Goal: Task Accomplishment & Management: Use online tool/utility

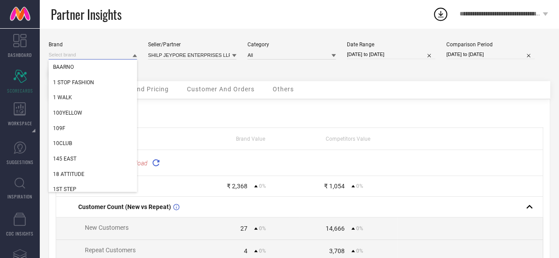
click at [101, 55] on input at bounding box center [93, 54] width 88 height 9
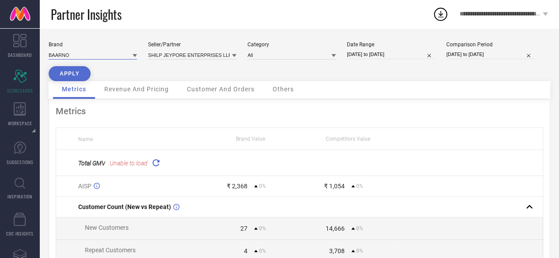
click at [99, 52] on input at bounding box center [93, 54] width 88 height 9
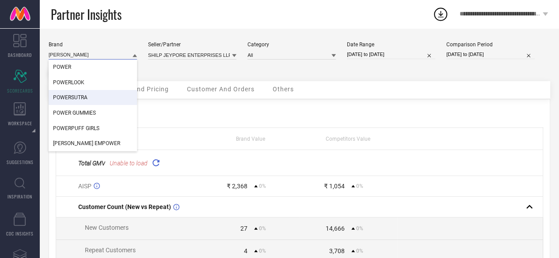
type input "[PERSON_NAME]"
click at [112, 96] on div "POWERSUTRA" at bounding box center [93, 97] width 88 height 15
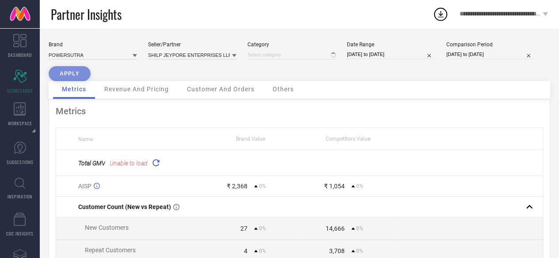
type input "All"
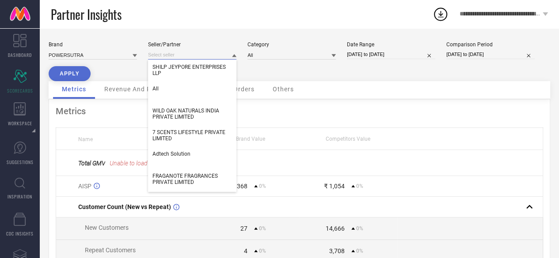
click at [207, 58] on input at bounding box center [192, 54] width 88 height 9
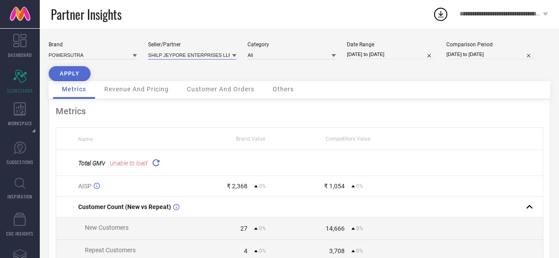
click at [204, 53] on input at bounding box center [192, 54] width 88 height 9
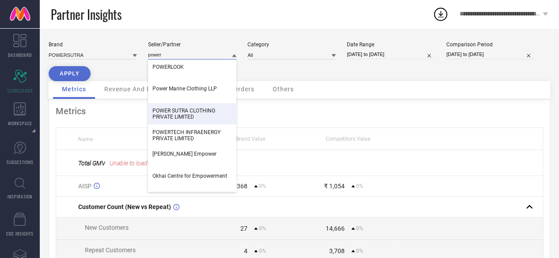
type input "power"
click at [212, 113] on span "POWER SUTRA CLOTHING PRIVATE LIMITED" at bounding box center [191, 114] width 79 height 12
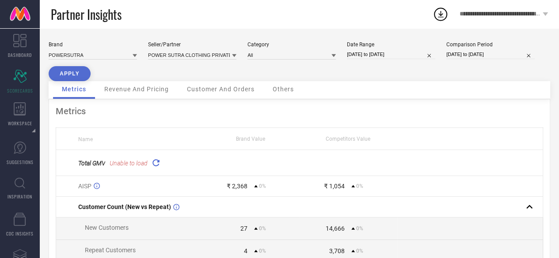
select select "5"
select select "2025"
select select "6"
select select "2025"
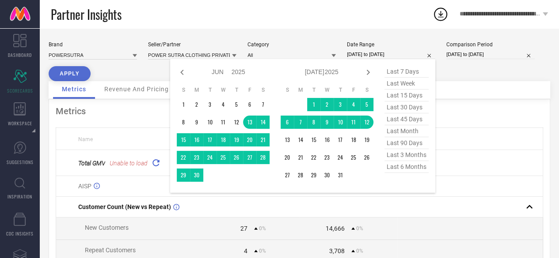
click at [362, 58] on input "[DATE] to [DATE]" at bounding box center [391, 54] width 88 height 9
click at [184, 72] on icon at bounding box center [182, 72] width 11 height 11
select select "4"
select select "2025"
select select "5"
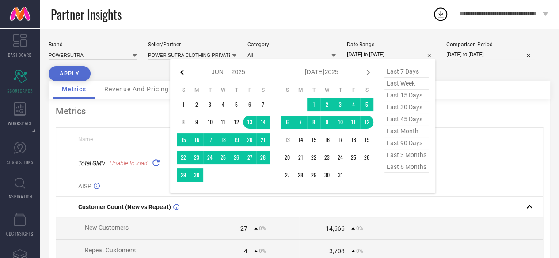
select select "2025"
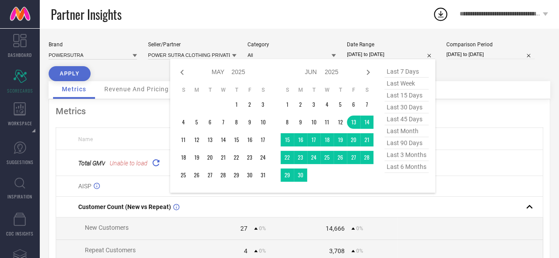
click at [184, 72] on icon at bounding box center [182, 72] width 11 height 11
select select "2"
select select "2025"
select select "3"
select select "2025"
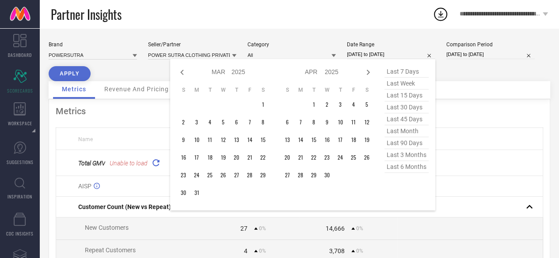
click at [184, 72] on icon at bounding box center [182, 72] width 11 height 11
select select "1"
select select "2025"
select select "2"
select select "2025"
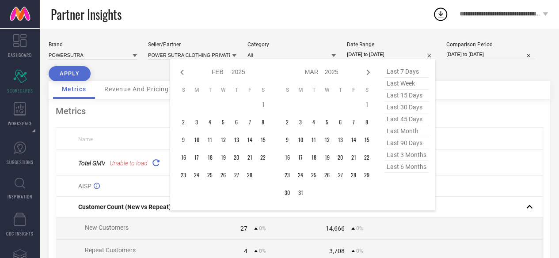
click at [184, 72] on icon at bounding box center [182, 72] width 11 height 11
select select "11"
select select "2024"
select select "2025"
click at [184, 72] on icon at bounding box center [182, 72] width 11 height 11
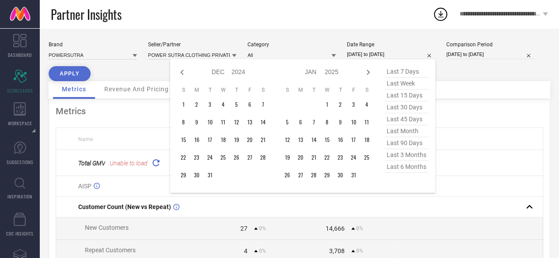
select select "10"
select select "2024"
select select "11"
select select "2024"
click at [184, 72] on icon at bounding box center [182, 72] width 11 height 11
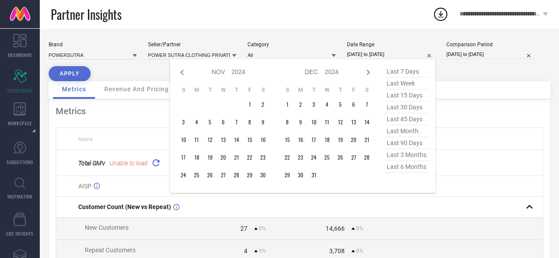
select select "8"
select select "2024"
select select "9"
select select "2024"
click at [184, 72] on icon at bounding box center [182, 72] width 11 height 11
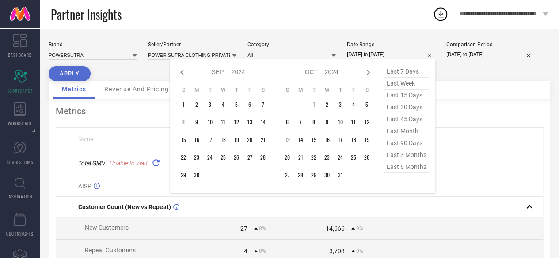
select select "7"
select select "2024"
select select "8"
select select "2024"
click at [364, 73] on icon at bounding box center [368, 72] width 11 height 11
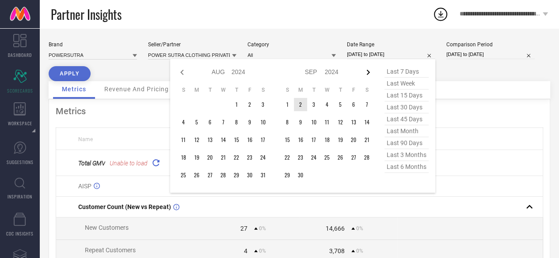
select select "8"
select select "2024"
select select "9"
select select "2024"
type input "After [DATE]"
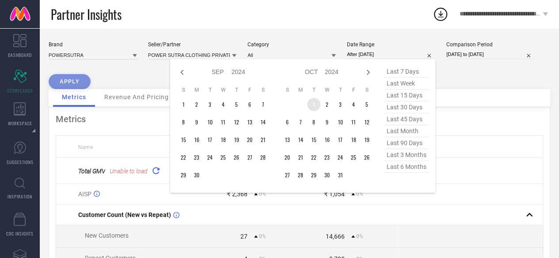
click at [315, 103] on td "1" at bounding box center [313, 104] width 13 height 13
click at [370, 73] on icon at bounding box center [368, 72] width 11 height 11
select select "9"
select select "2024"
select select "10"
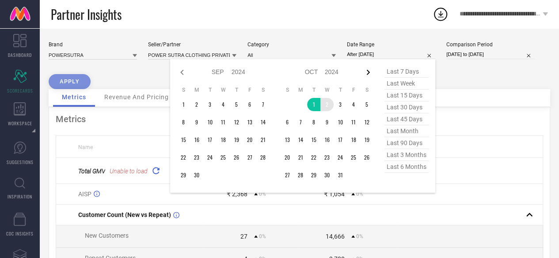
select select "2024"
click at [370, 73] on icon at bounding box center [368, 72] width 11 height 11
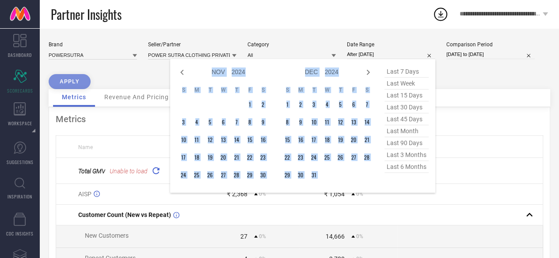
click at [370, 73] on icon at bounding box center [368, 72] width 11 height 11
select select "2025"
select select "1"
select select "2025"
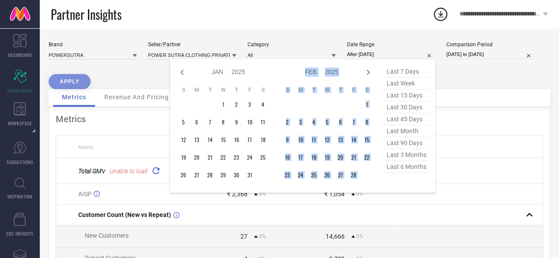
click at [370, 73] on icon at bounding box center [368, 72] width 11 height 11
select select "1"
select select "2025"
select select "2"
select select "2025"
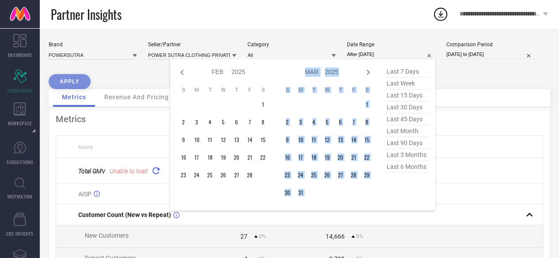
click at [370, 73] on icon at bounding box center [368, 72] width 11 height 11
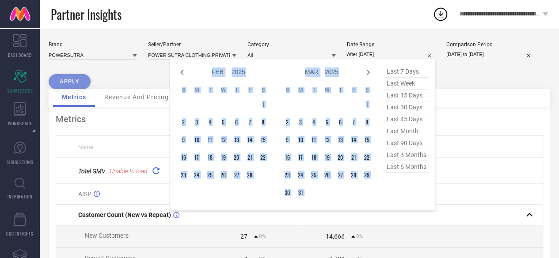
select select "2"
select select "2025"
select select "3"
select select "2025"
click at [370, 73] on icon at bounding box center [368, 72] width 11 height 11
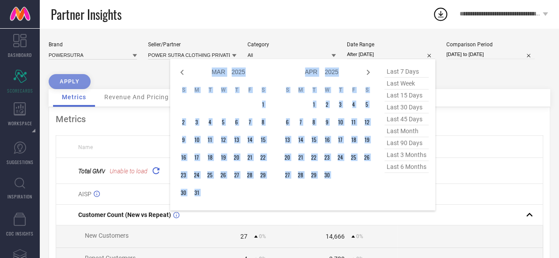
select select "3"
select select "2025"
select select "4"
select select "2025"
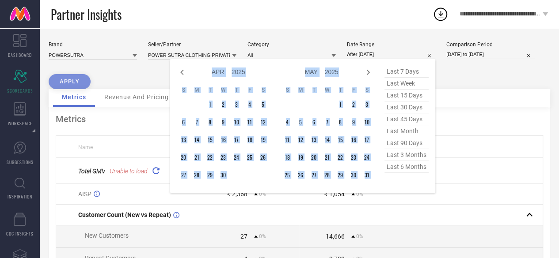
click at [370, 73] on icon at bounding box center [368, 72] width 11 height 11
select select "4"
select select "2025"
select select "5"
select select "2025"
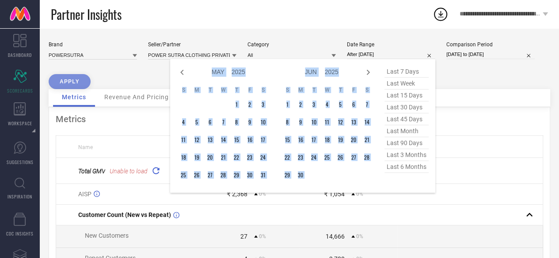
click at [370, 73] on icon at bounding box center [368, 72] width 11 height 11
select select "5"
select select "2025"
select select "6"
select select "2025"
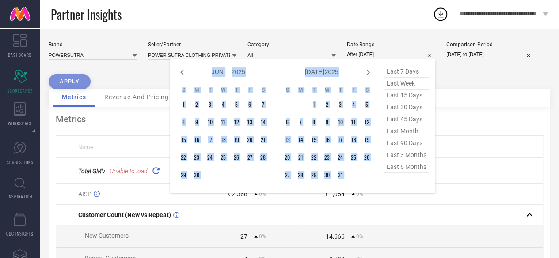
click at [370, 73] on icon at bounding box center [368, 72] width 11 height 11
select select "6"
select select "2025"
select select "7"
select select "2025"
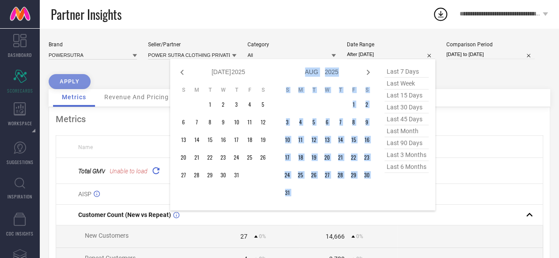
click at [370, 73] on icon at bounding box center [368, 72] width 11 height 11
select select "7"
select select "2025"
select select "8"
select select "2025"
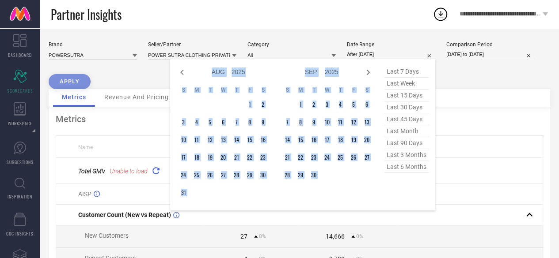
click at [370, 73] on icon at bounding box center [368, 72] width 11 height 11
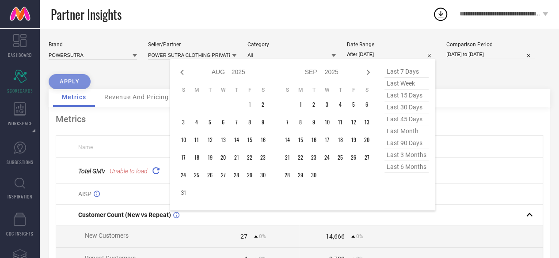
select select "8"
select select "2025"
select select "9"
select select "2025"
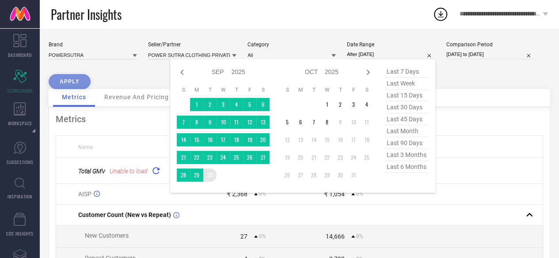
type input "[DATE] to [DATE]"
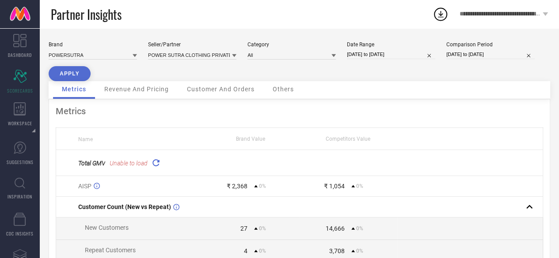
click at [74, 78] on button "APPLY" at bounding box center [70, 73] width 42 height 15
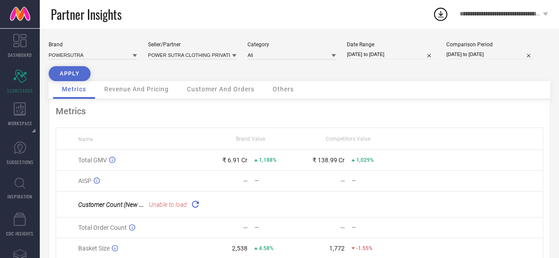
click at [140, 91] on span "Revenue And Pricing" at bounding box center [136, 89] width 64 height 7
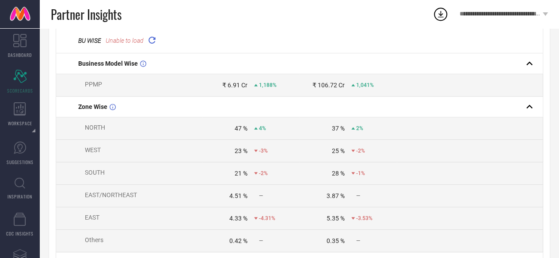
scroll to position [152, 0]
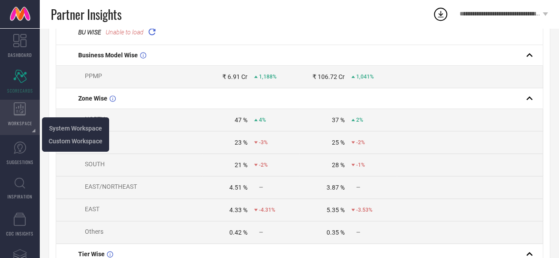
click at [19, 123] on span "WORKSPACE" at bounding box center [20, 123] width 24 height 7
click at [63, 133] on li "System Workspace" at bounding box center [75, 128] width 63 height 13
click at [65, 127] on span "System Workspace" at bounding box center [75, 128] width 53 height 7
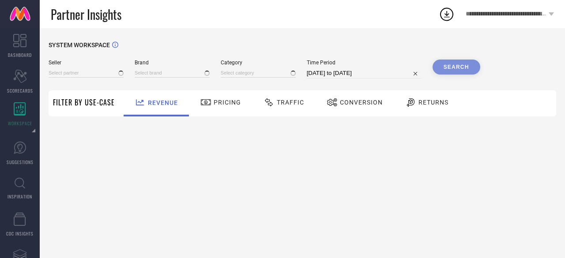
type input "All"
type input "1 STOP FASHION"
type input "All"
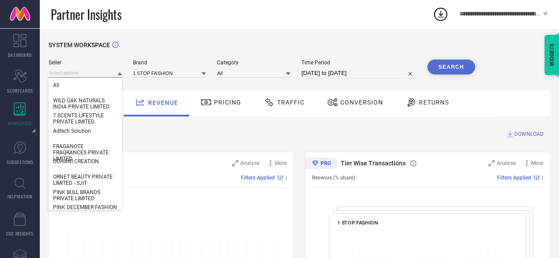
click at [98, 72] on input at bounding box center [85, 72] width 73 height 9
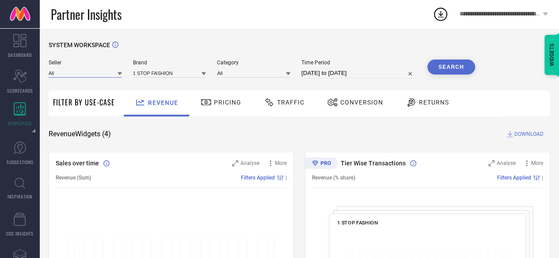
click at [98, 72] on input at bounding box center [85, 72] width 73 height 9
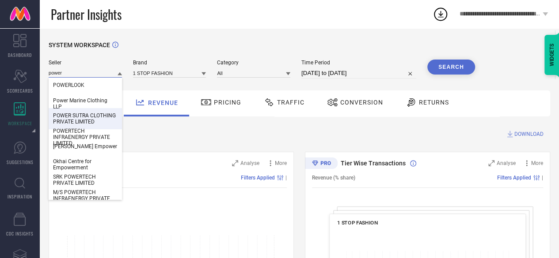
type input "power"
click at [98, 117] on span "POWER SUTRA CLOTHING PRIVATE LIMITED" at bounding box center [85, 119] width 64 height 12
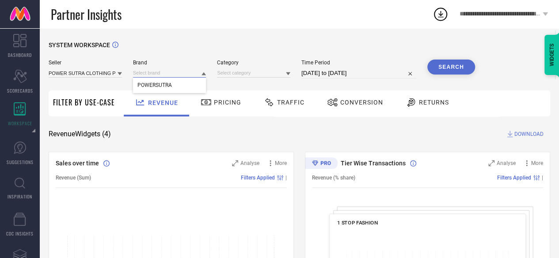
click at [161, 75] on input at bounding box center [169, 72] width 73 height 9
click at [164, 84] on span "POWERSUTRA" at bounding box center [154, 85] width 34 height 6
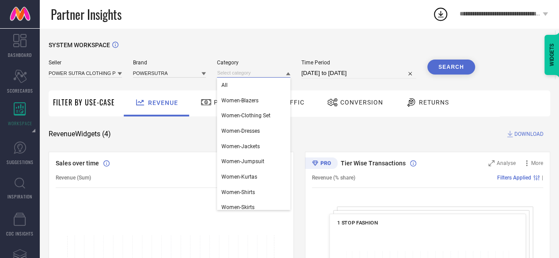
click at [230, 71] on input at bounding box center [253, 72] width 73 height 9
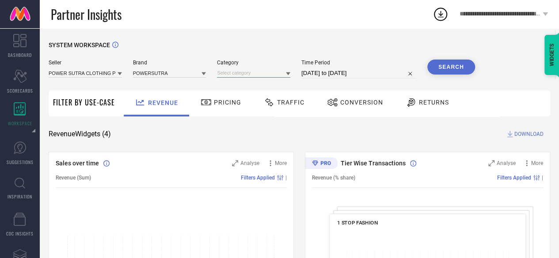
click at [231, 72] on input at bounding box center [253, 72] width 73 height 9
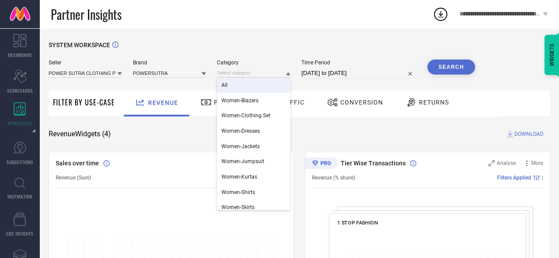
click at [235, 84] on div "All" at bounding box center [253, 85] width 73 height 15
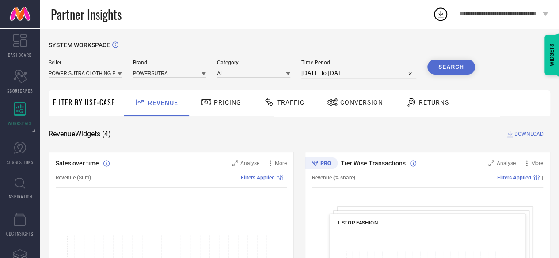
select select "8"
select select "2025"
select select "9"
select select "2025"
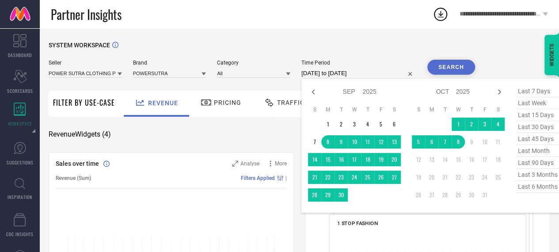
click at [318, 74] on input "[DATE] to [DATE]" at bounding box center [358, 73] width 115 height 11
click at [549, 186] on span "last 6 months" at bounding box center [537, 187] width 44 height 12
type input "[DATE] to [DATE]"
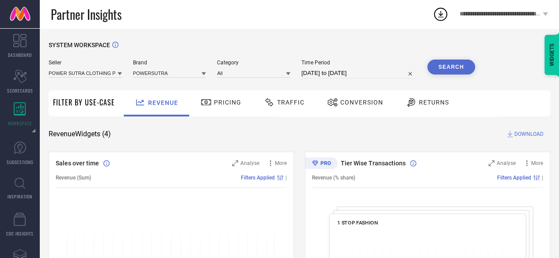
click at [456, 66] on button "Search" at bounding box center [451, 67] width 48 height 15
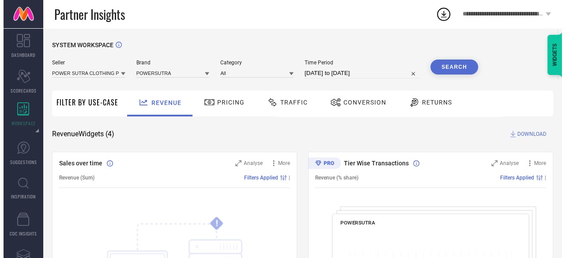
scroll to position [30, 0]
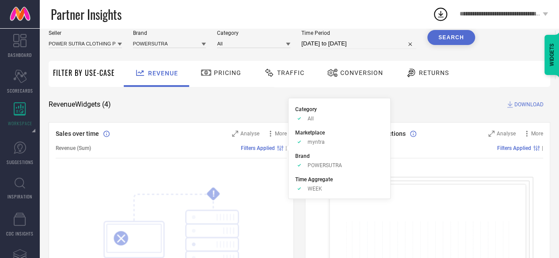
click at [280, 149] on circle at bounding box center [279, 149] width 1 height 1
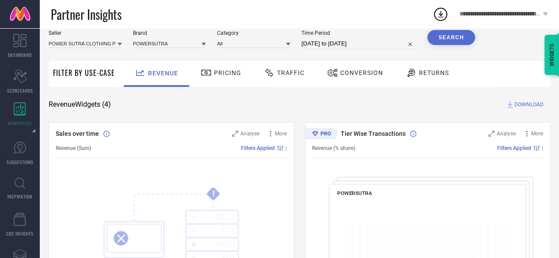
click at [270, 147] on span "Filters Applied" at bounding box center [258, 148] width 34 height 6
click at [246, 134] on span "Analyse" at bounding box center [249, 134] width 19 height 6
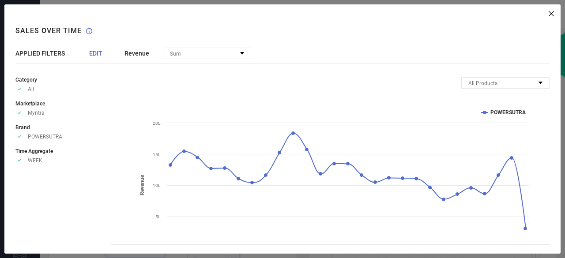
scroll to position [42, 0]
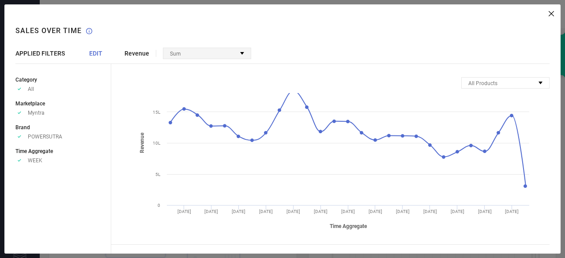
click at [213, 50] on div "Sum" at bounding box center [206, 53] width 87 height 11
click at [193, 62] on span "No options available" at bounding box center [196, 64] width 49 height 6
click at [480, 78] on div "All Products" at bounding box center [505, 83] width 87 height 11
click at [482, 98] on div "Mapped Products" at bounding box center [505, 93] width 87 height 11
click at [94, 56] on span "EDIT" at bounding box center [95, 53] width 13 height 7
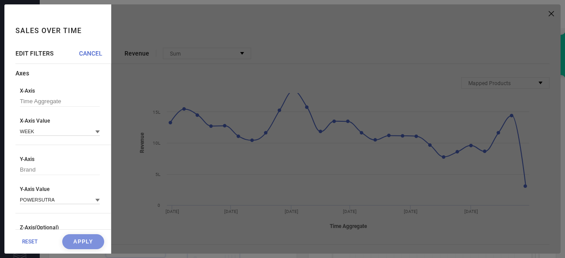
scroll to position [0, 0]
click at [46, 135] on input at bounding box center [60, 132] width 80 height 9
click at [49, 128] on div "X-Axis Value WEEK" at bounding box center [60, 128] width 80 height 18
click at [95, 132] on icon at bounding box center [97, 133] width 4 height 4
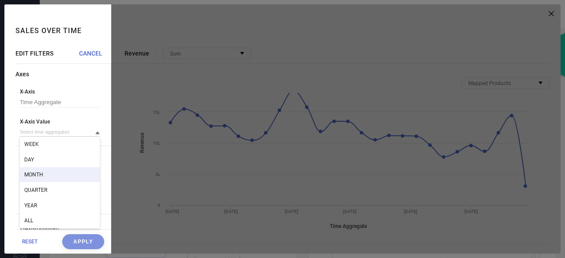
click at [61, 179] on div "MONTH" at bounding box center [60, 174] width 80 height 15
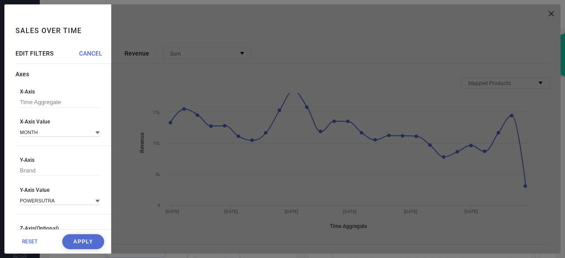
click at [82, 238] on button "Apply" at bounding box center [83, 242] width 42 height 15
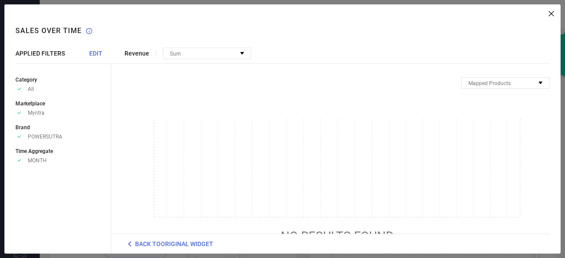
click at [552, 13] on icon at bounding box center [551, 13] width 5 height 5
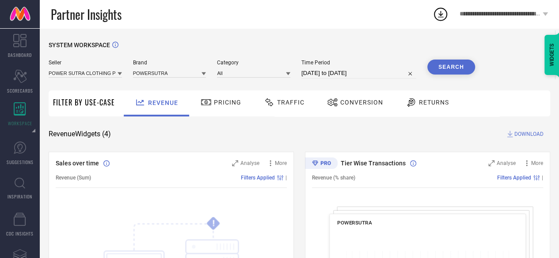
select select "3"
select select "2025"
select select "4"
select select "2025"
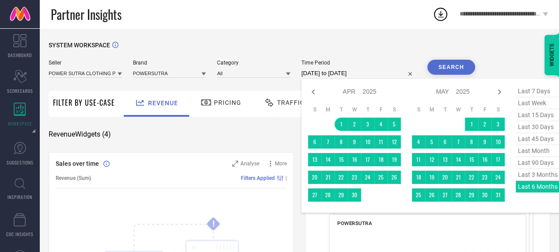
click at [314, 70] on input "[DATE] to [DATE]" at bounding box center [358, 73] width 115 height 11
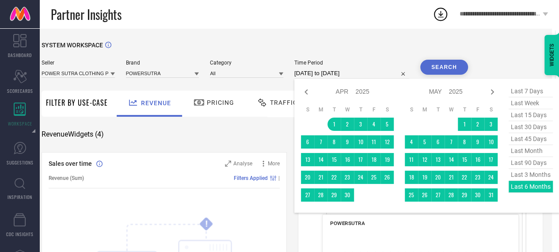
click at [528, 188] on div "last 7 days last week last 15 days last 30 days last 45 days last month last 90…" at bounding box center [530, 145] width 44 height 121
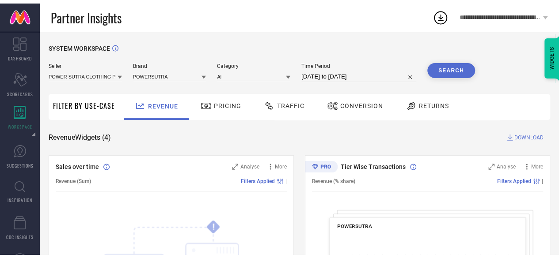
scroll to position [0, 0]
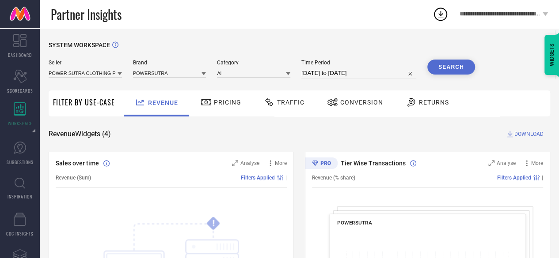
click at [432, 64] on button "Search" at bounding box center [451, 67] width 48 height 15
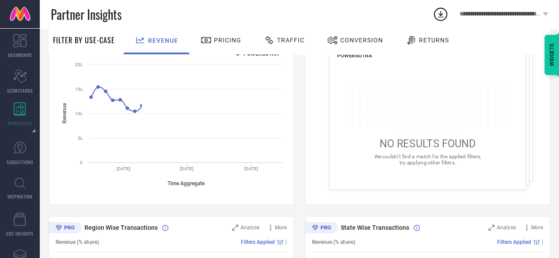
scroll to position [171, 0]
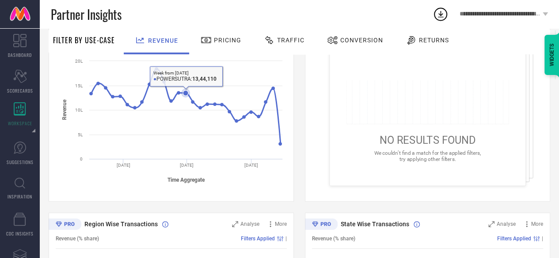
click at [186, 135] on rect at bounding box center [171, 115] width 231 height 150
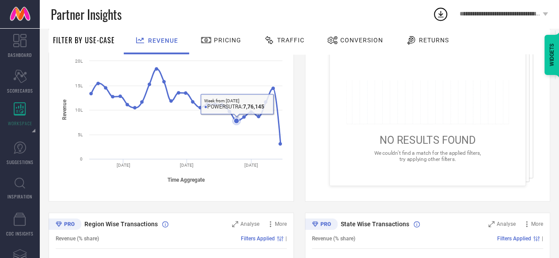
click at [234, 83] on rect at bounding box center [171, 115] width 231 height 150
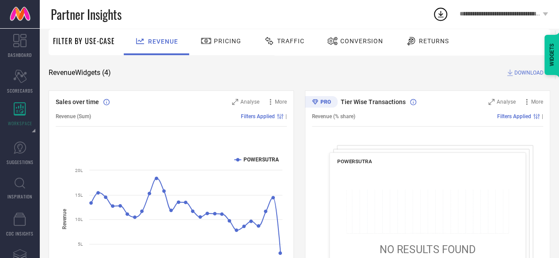
scroll to position [64, 0]
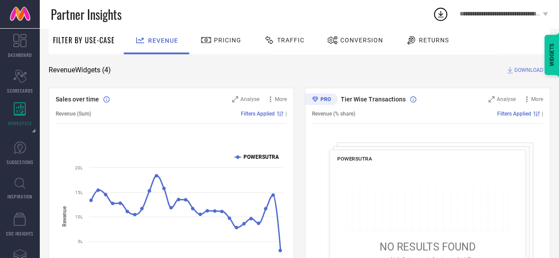
click at [255, 159] on text "POWERSUTRA" at bounding box center [261, 157] width 36 height 6
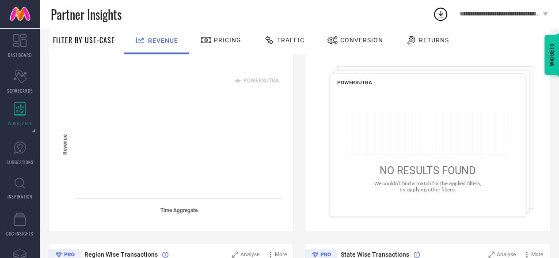
scroll to position [137, 0]
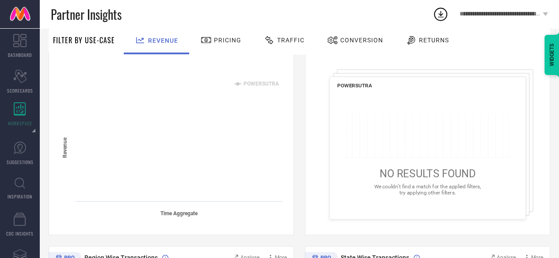
click at [240, 82] on rect at bounding box center [171, 148] width 231 height 150
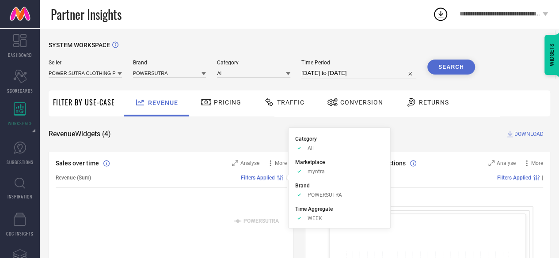
click at [249, 176] on span "Filters Applied" at bounding box center [258, 178] width 34 height 6
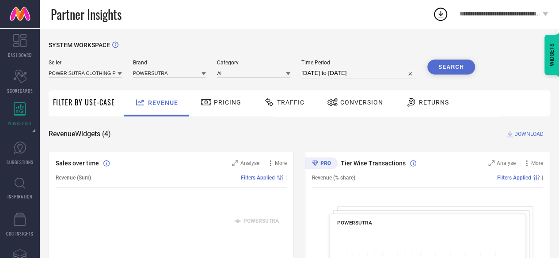
click at [85, 181] on span "Revenue (Sum)" at bounding box center [73, 178] width 35 height 6
click at [451, 61] on button "Search" at bounding box center [451, 67] width 48 height 15
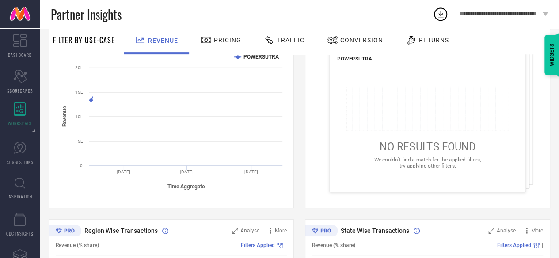
scroll to position [166, 0]
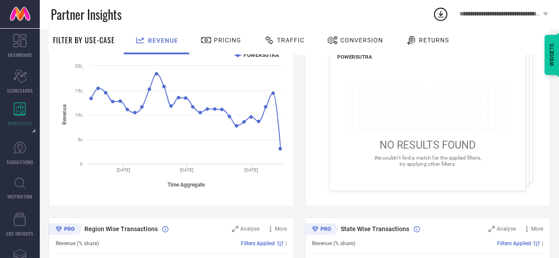
click at [151, 187] on rect at bounding box center [171, 120] width 231 height 150
click at [64, 129] on rect at bounding box center [171, 120] width 231 height 150
click at [64, 118] on tspan "Revenue" at bounding box center [64, 114] width 6 height 21
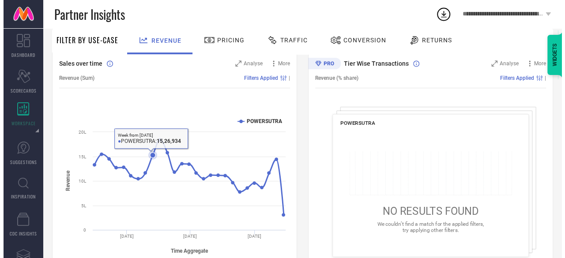
scroll to position [95, 0]
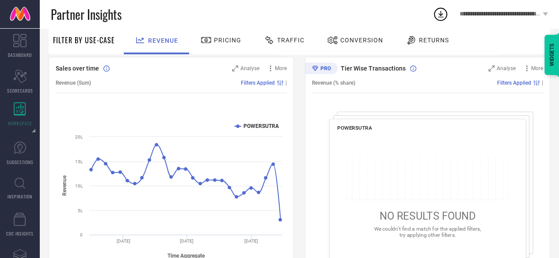
click at [192, 117] on rect at bounding box center [171, 191] width 231 height 150
click at [232, 68] on icon at bounding box center [235, 68] width 6 height 6
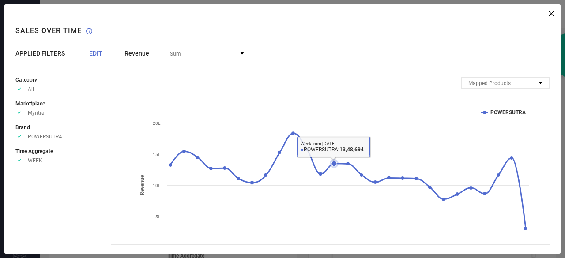
scroll to position [42, 0]
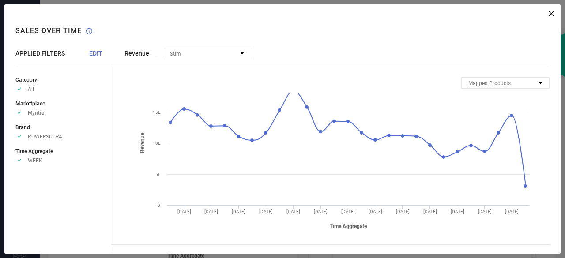
click at [90, 54] on span "EDIT" at bounding box center [95, 53] width 13 height 7
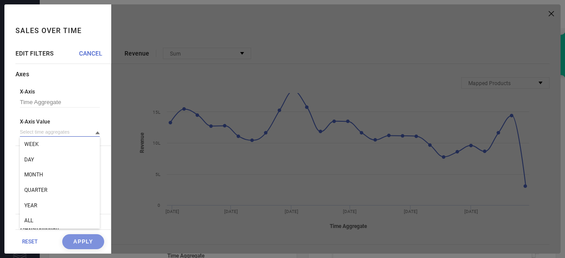
click at [83, 132] on input at bounding box center [60, 132] width 80 height 9
click at [95, 133] on icon at bounding box center [97, 133] width 4 height 3
click at [57, 180] on div "MONTH" at bounding box center [60, 174] width 80 height 15
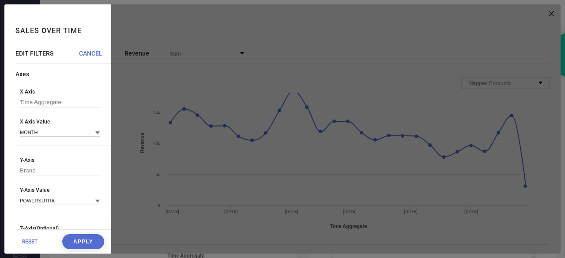
click at [80, 241] on button "Apply" at bounding box center [83, 242] width 42 height 15
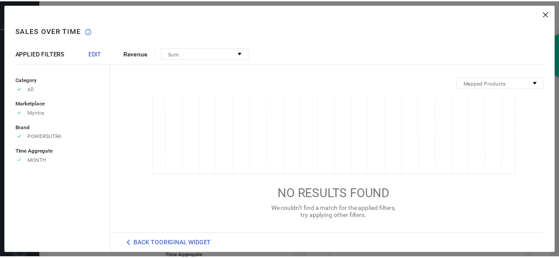
scroll to position [53, 0]
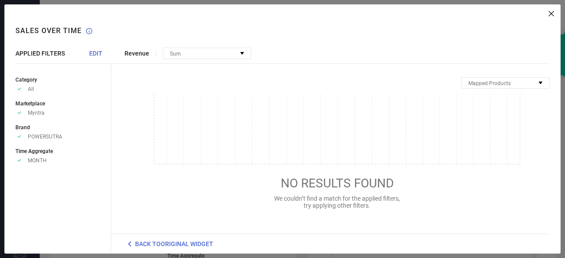
click at [204, 60] on div "Revenue Sum No options available Mapped Products All Products NO RESULTS FOUND …" at bounding box center [336, 129] width 450 height 250
click at [204, 58] on div "Sum" at bounding box center [206, 53] width 87 height 11
click at [555, 17] on div "Revenue Sum No options available Mapped Products All Products NO RESULTS FOUND …" at bounding box center [336, 129] width 450 height 250
click at [552, 16] on div "Revenue Sum No options available Mapped Products All Products NO RESULTS FOUND …" at bounding box center [336, 129] width 450 height 250
click at [549, 15] on icon at bounding box center [551, 13] width 5 height 5
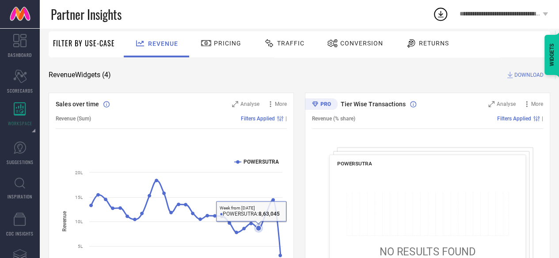
scroll to position [59, 0]
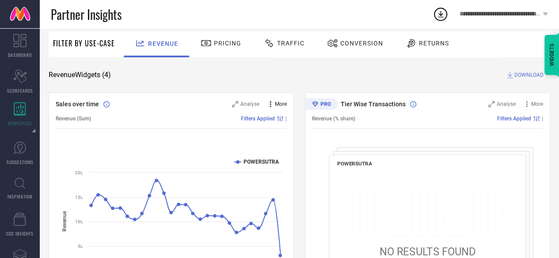
click at [282, 105] on span "More" at bounding box center [281, 104] width 12 height 6
click at [521, 76] on span "DOWNLOAD" at bounding box center [528, 75] width 29 height 9
click at [441, 17] on icon at bounding box center [441, 14] width 6 height 7
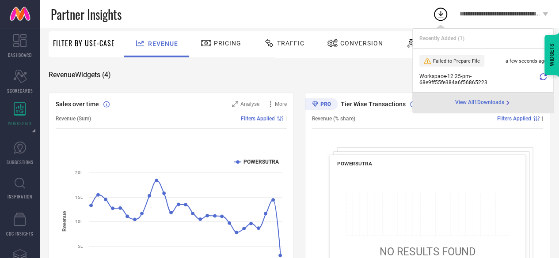
click at [542, 78] on icon at bounding box center [542, 76] width 7 height 7
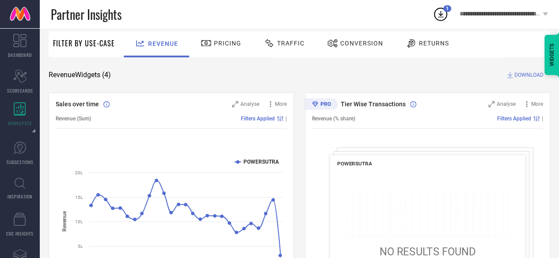
click at [542, 78] on span "DOWNLOAD" at bounding box center [528, 75] width 29 height 9
click at [439, 11] on icon at bounding box center [440, 14] width 16 height 16
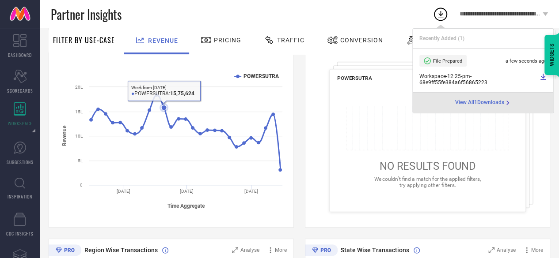
scroll to position [148, 0]
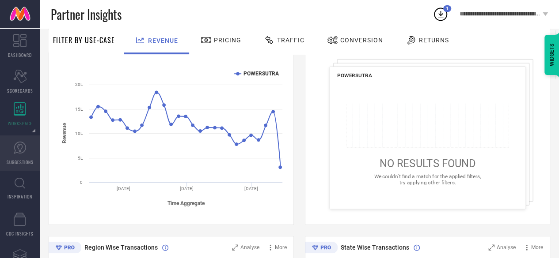
click at [34, 148] on link "SUGGESTIONS" at bounding box center [20, 153] width 40 height 35
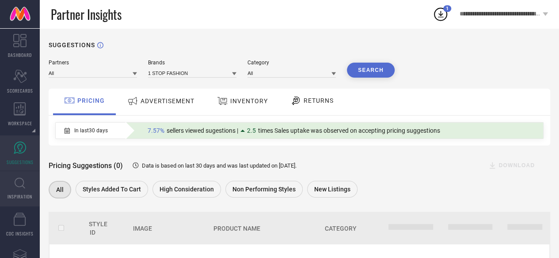
click at [25, 197] on span "INSPIRATION" at bounding box center [20, 196] width 25 height 7
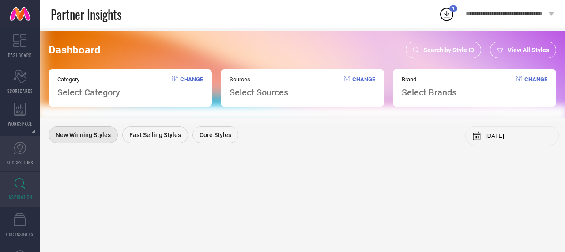
click at [19, 151] on icon at bounding box center [19, 148] width 5 height 8
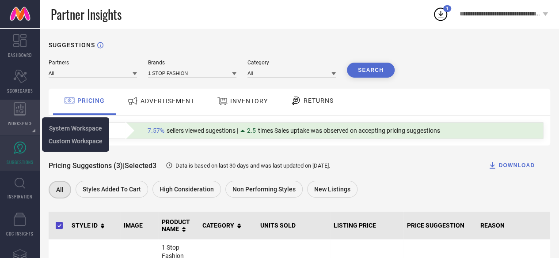
click at [16, 114] on icon at bounding box center [20, 108] width 12 height 13
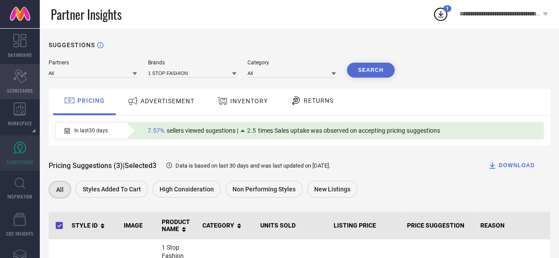
click at [15, 84] on div "Scorecard SCORECARDS" at bounding box center [20, 81] width 40 height 35
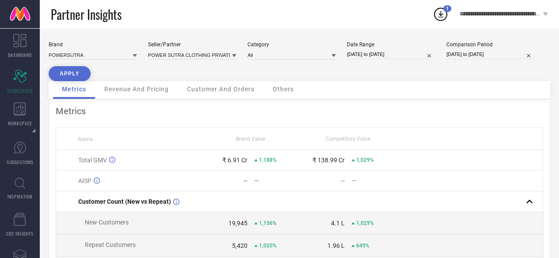
click at [133, 86] on span "Revenue And Pricing" at bounding box center [136, 89] width 64 height 7
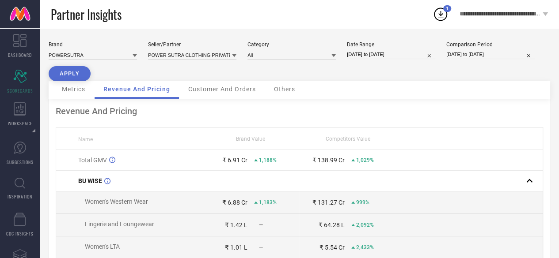
click at [213, 90] on span "Customer And Orders" at bounding box center [222, 89] width 68 height 7
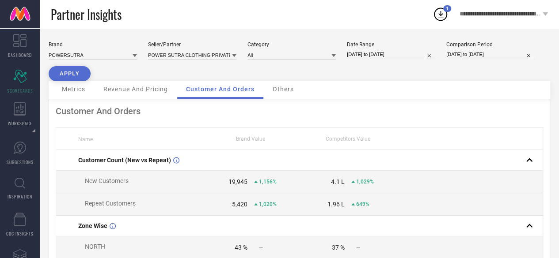
click at [284, 86] on div "Others" at bounding box center [283, 90] width 39 height 18
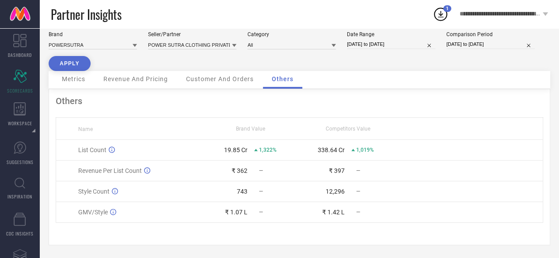
scroll to position [11, 0]
click at [56, 76] on div "Metrics" at bounding box center [73, 80] width 41 height 18
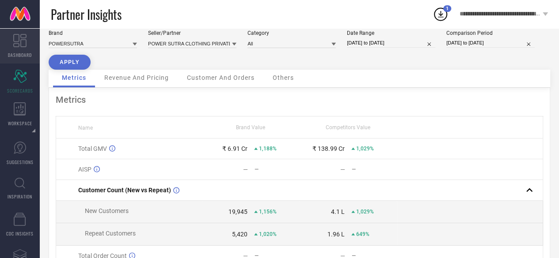
click at [11, 30] on link "DASHBOARD" at bounding box center [20, 45] width 40 height 35
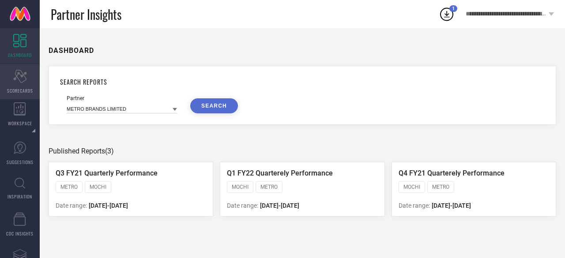
click at [18, 76] on icon "Scorecard" at bounding box center [20, 76] width 14 height 13
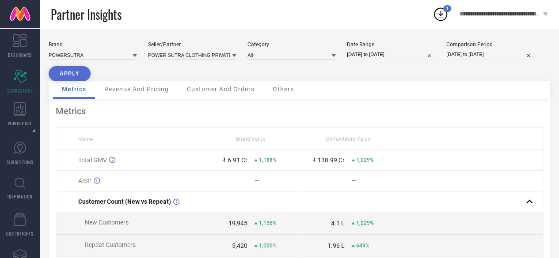
click at [83, 75] on button "APPLY" at bounding box center [70, 73] width 42 height 15
drag, startPoint x: 72, startPoint y: 159, endPoint x: 271, endPoint y: 177, distance: 200.4
click at [271, 177] on tbody "Total GMV ₹ 6.91 Cr 1,188% ₹ 138.99 Cr 1,029% AISP — — — — Customer Count (New …" at bounding box center [299, 245] width 487 height 190
click at [283, 191] on td "— —" at bounding box center [250, 181] width 97 height 21
click at [161, 86] on span "Revenue And Pricing" at bounding box center [136, 89] width 64 height 7
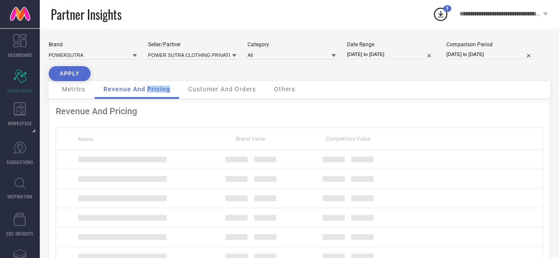
click at [161, 86] on span "Revenue And Pricing" at bounding box center [136, 89] width 67 height 7
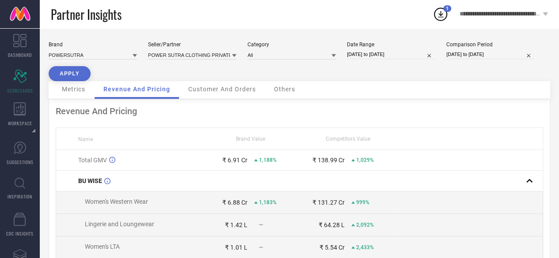
click at [69, 92] on span "Metrics" at bounding box center [73, 89] width 23 height 7
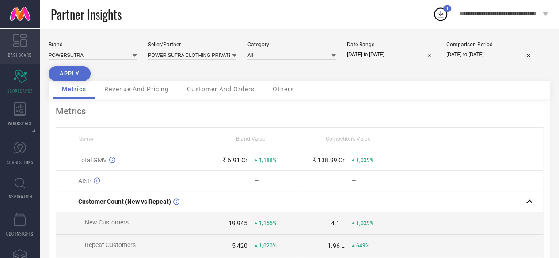
click at [9, 47] on link "DASHBOARD" at bounding box center [20, 45] width 40 height 35
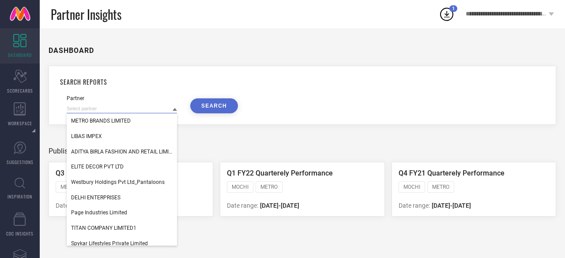
click at [151, 107] on input at bounding box center [122, 108] width 110 height 9
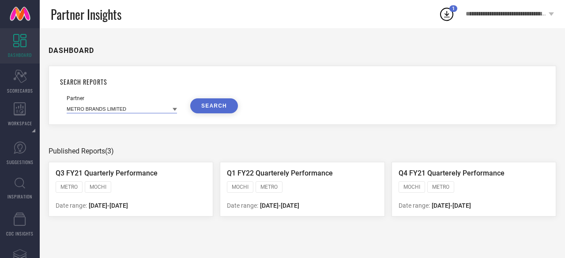
click at [151, 107] on input at bounding box center [122, 108] width 110 height 9
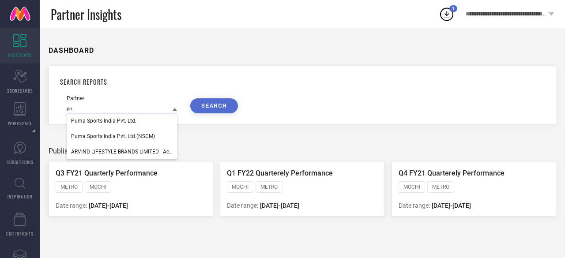
type input "p"
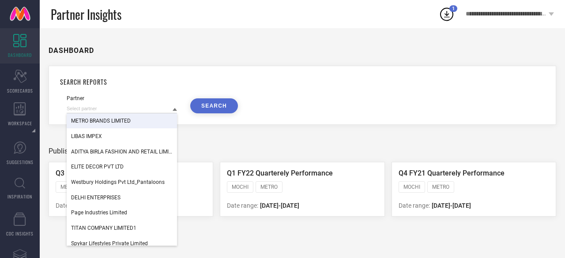
click at [131, 122] on span "METRO BRANDS LIMITED" at bounding box center [101, 121] width 60 height 6
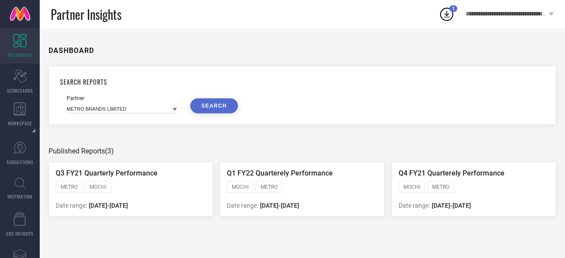
click at [205, 106] on button "SEARCH" at bounding box center [214, 105] width 48 height 15
click at [11, 76] on div "Scorecard SCORECARDS" at bounding box center [20, 81] width 40 height 35
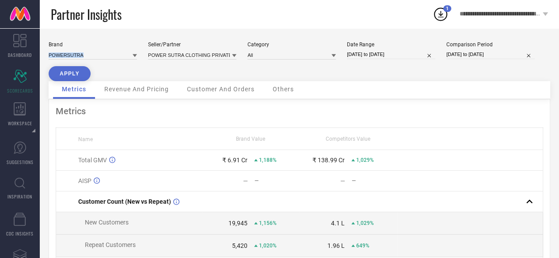
drag, startPoint x: 48, startPoint y: 51, endPoint x: 67, endPoint y: 62, distance: 22.6
click at [67, 62] on div "Brand POWERSUTRA Seller/Partner POWER SUTRA CLOTHING PRIVATE LIMITED Category A…" at bounding box center [299, 202] width 519 height 348
click at [153, 75] on div "Brand POWERSUTRA Seller/Partner POWER SUTRA CLOTHING PRIVATE LIMITED Category A…" at bounding box center [299, 62] width 501 height 40
select select "9"
select select "2024"
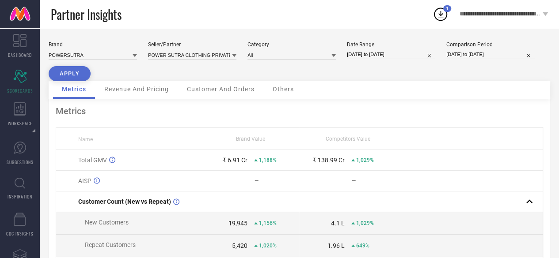
select select "10"
select select "2024"
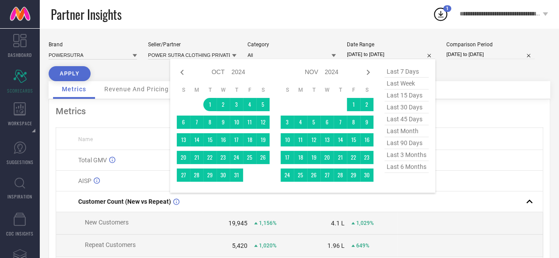
click at [378, 55] on input "[DATE] to [DATE]" at bounding box center [391, 54] width 88 height 9
click at [399, 170] on span "last 6 months" at bounding box center [406, 167] width 44 height 12
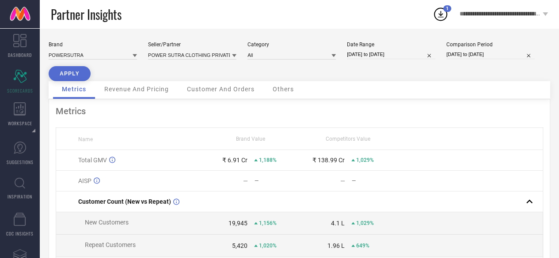
type input "[DATE] to [DATE]"
select select "3"
select select "2025"
select select "4"
select select "2025"
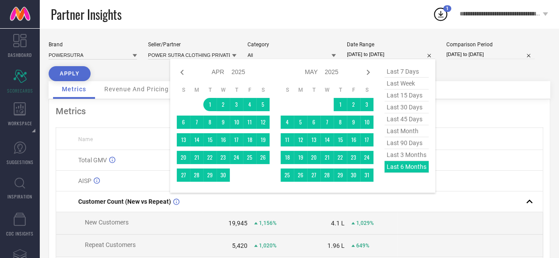
click at [371, 54] on input "[DATE] to [DATE]" at bounding box center [391, 54] width 88 height 9
click at [183, 76] on icon at bounding box center [182, 72] width 11 height 11
select select "1"
select select "2025"
select select "2"
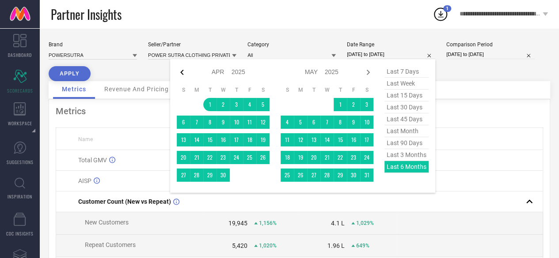
select select "2025"
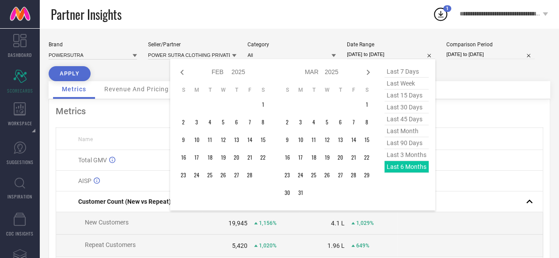
click at [183, 76] on icon at bounding box center [182, 72] width 11 height 11
select select "2025"
select select "1"
select select "2025"
click at [183, 76] on icon at bounding box center [182, 72] width 11 height 11
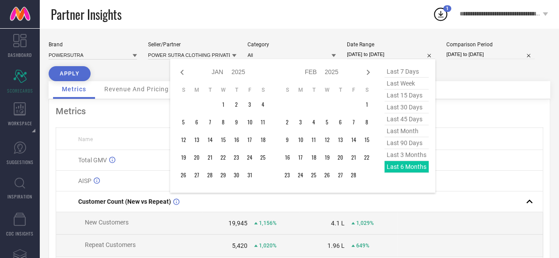
select select "10"
select select "2024"
select select "11"
select select "2024"
click at [183, 76] on icon at bounding box center [182, 72] width 11 height 11
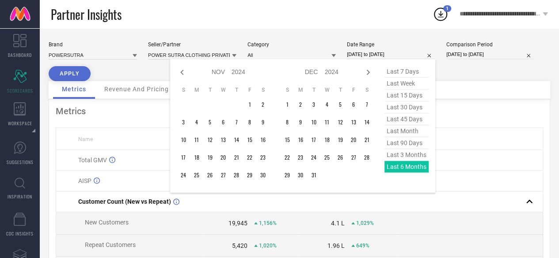
select select "9"
select select "2024"
select select "10"
select select "2024"
click at [183, 76] on icon at bounding box center [182, 72] width 11 height 11
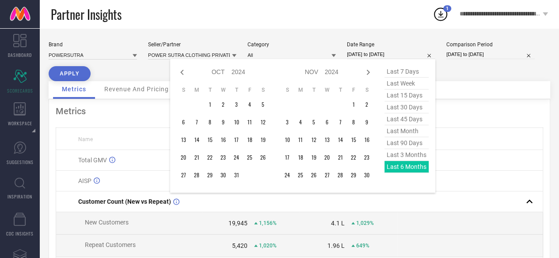
select select "8"
select select "2024"
select select "9"
select select "2024"
type input "After [DATE]"
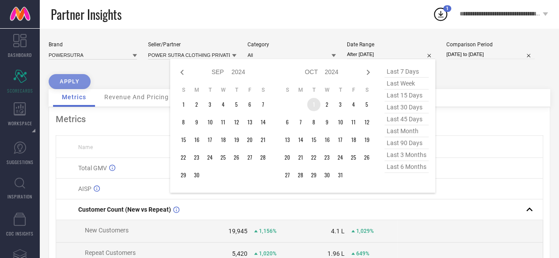
click at [315, 101] on td "1" at bounding box center [313, 104] width 13 height 13
click at [371, 68] on icon at bounding box center [368, 72] width 11 height 11
select select "9"
select select "2024"
select select "10"
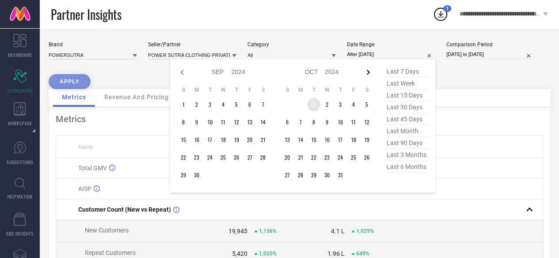
select select "2024"
click at [369, 70] on icon at bounding box center [368, 72] width 11 height 11
select select "10"
select select "2024"
select select "11"
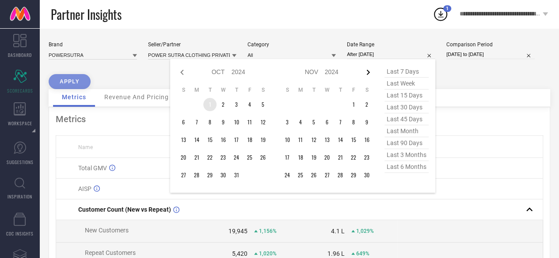
select select "2024"
click at [369, 70] on icon at bounding box center [368, 72] width 11 height 11
select select "11"
select select "2024"
select select "2025"
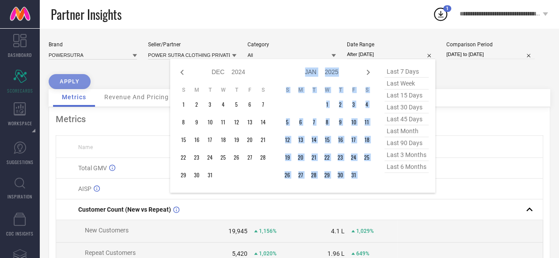
click at [369, 70] on icon at bounding box center [368, 72] width 11 height 11
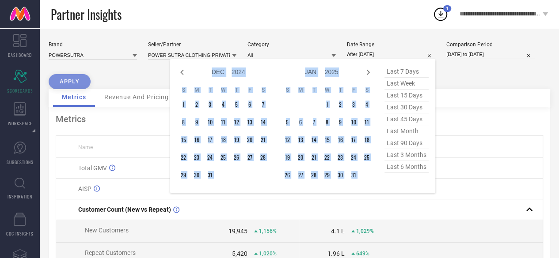
select select "2025"
select select "1"
select select "2025"
click at [369, 70] on icon at bounding box center [368, 72] width 11 height 11
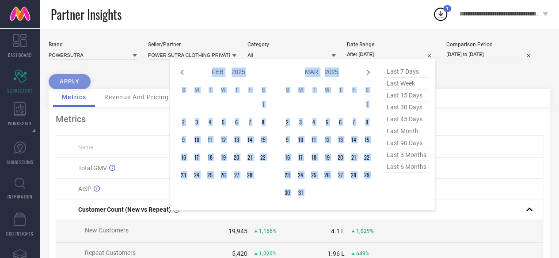
click at [369, 70] on icon at bounding box center [368, 72] width 11 height 11
select select "2"
select select "2025"
select select "3"
select select "2025"
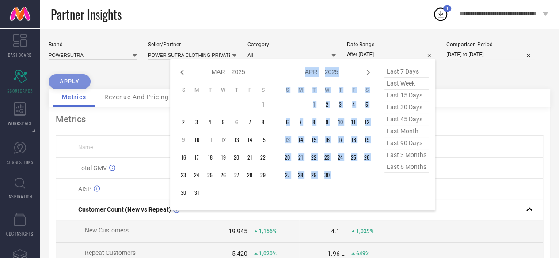
click at [369, 70] on icon at bounding box center [368, 72] width 11 height 11
select select "3"
select select "2025"
select select "4"
select select "2025"
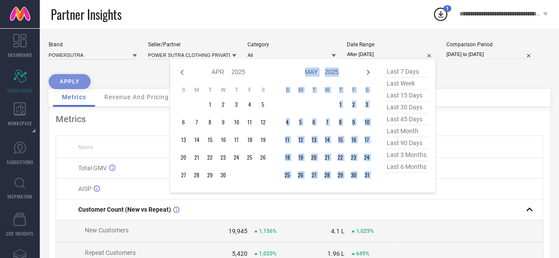
click at [369, 70] on icon at bounding box center [368, 72] width 11 height 11
select select "4"
select select "2025"
select select "5"
select select "2025"
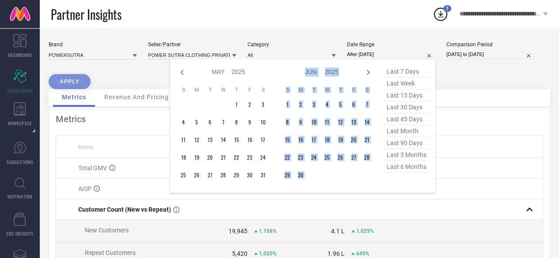
click at [369, 70] on icon at bounding box center [368, 72] width 11 height 11
select select "5"
select select "2025"
select select "6"
select select "2025"
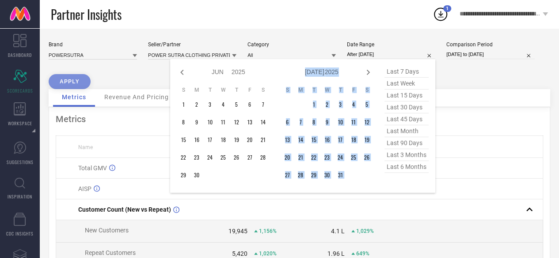
click at [369, 70] on icon at bounding box center [368, 72] width 11 height 11
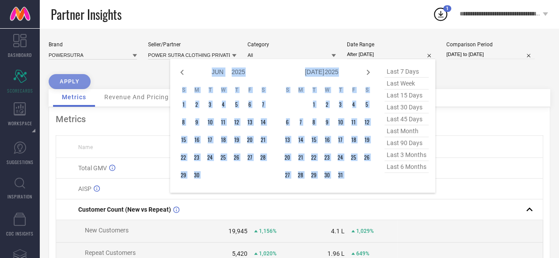
select select "6"
select select "2025"
select select "7"
select select "2025"
click at [369, 70] on icon at bounding box center [368, 72] width 11 height 11
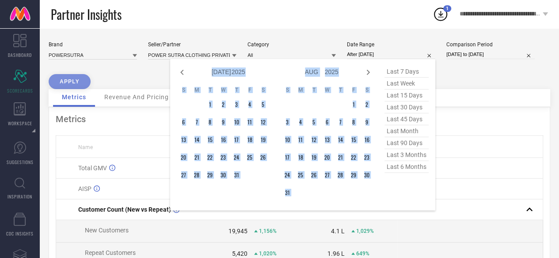
select select "7"
select select "2025"
select select "8"
select select "2025"
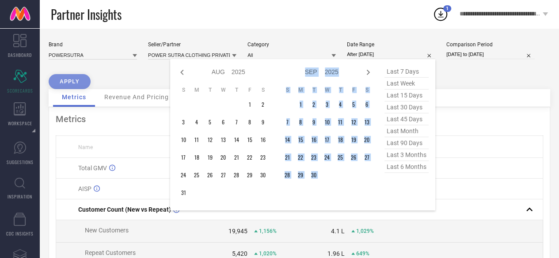
click at [369, 70] on icon at bounding box center [368, 72] width 11 height 11
select select "8"
select select "2025"
select select "9"
select select "2025"
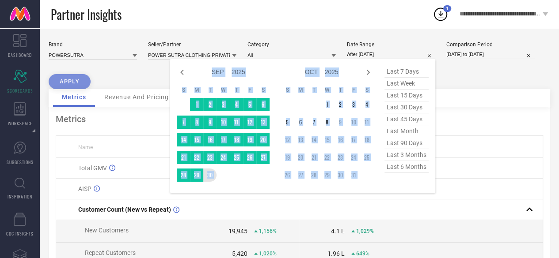
type input "[DATE] to [DATE]"
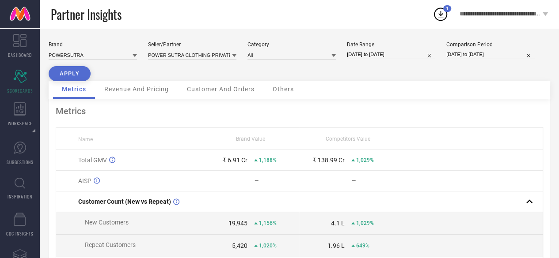
click at [79, 73] on button "APPLY" at bounding box center [70, 73] width 42 height 15
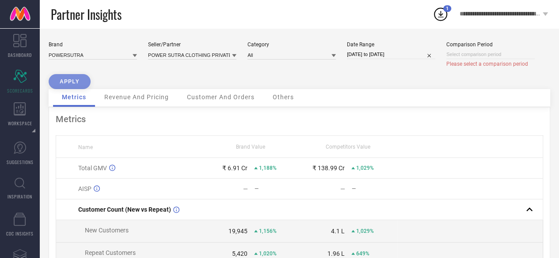
click at [65, 83] on div "APPLY" at bounding box center [70, 81] width 42 height 15
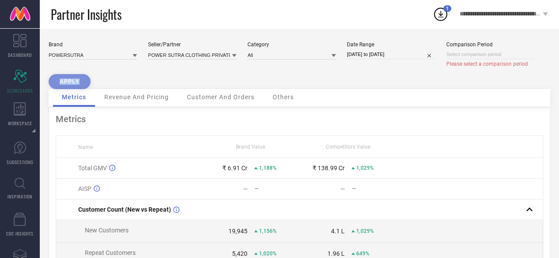
select select "9"
select select "2025"
select select "10"
select select "2025"
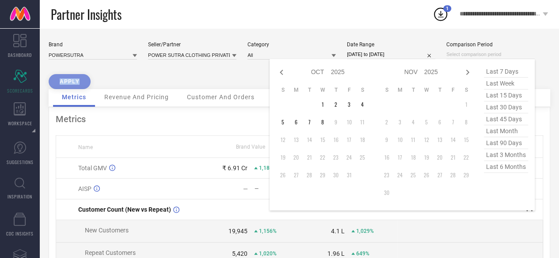
click at [490, 56] on input at bounding box center [490, 54] width 88 height 9
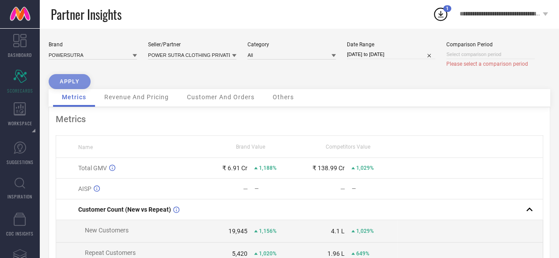
click at [235, 76] on div "Brand POWERSUTRA Seller/Partner POWER SUTRA CLOTHING PRIVATE LIMITED Category A…" at bounding box center [299, 66] width 501 height 48
click at [74, 79] on div "APPLY" at bounding box center [70, 81] width 42 height 15
click at [132, 101] on span "Revenue And Pricing" at bounding box center [136, 97] width 64 height 7
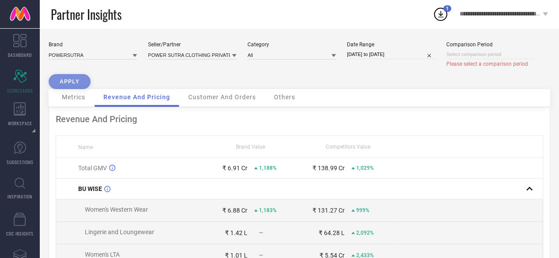
click at [76, 86] on div "APPLY" at bounding box center [70, 81] width 42 height 15
click at [73, 80] on div "APPLY" at bounding box center [70, 81] width 42 height 15
click at [61, 99] on div "Metrics" at bounding box center [73, 98] width 41 height 18
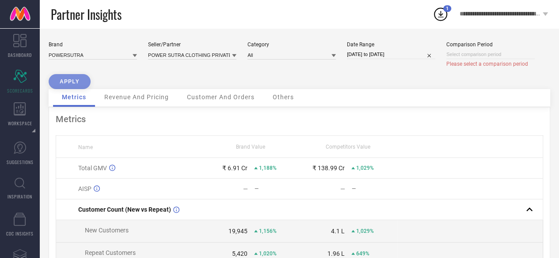
select select "9"
select select "2025"
select select "10"
select select "2025"
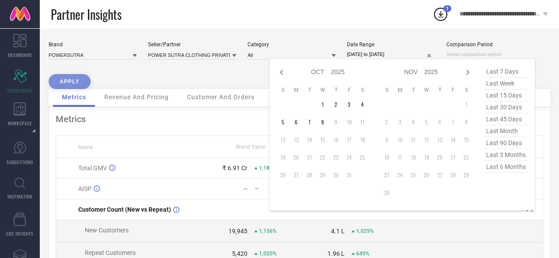
click at [465, 55] on input at bounding box center [490, 54] width 88 height 9
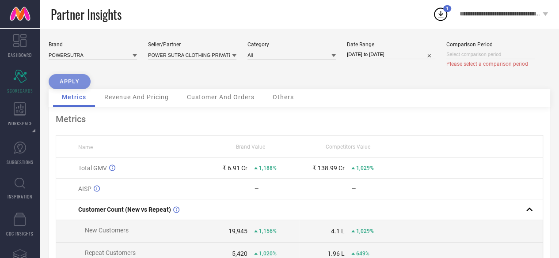
click at [224, 75] on div "Brand POWERSUTRA Seller/Partner POWER SUTRA CLOTHING PRIVATE LIMITED Category A…" at bounding box center [299, 66] width 501 height 48
click at [142, 90] on div "Revenue And Pricing" at bounding box center [136, 98] width 82 height 18
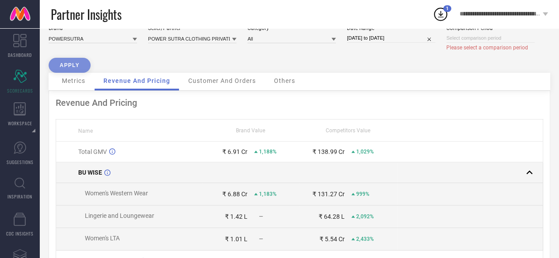
scroll to position [10, 0]
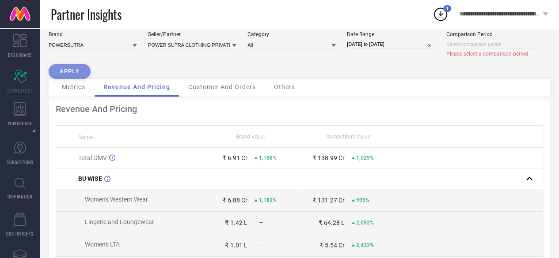
click at [254, 83] on div "Customer And Orders" at bounding box center [221, 88] width 85 height 18
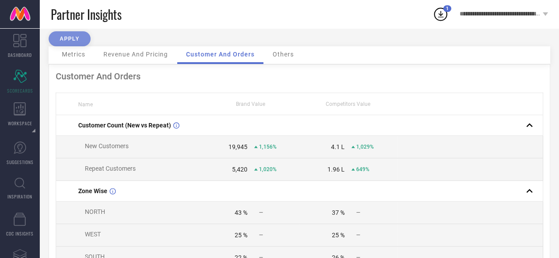
scroll to position [0, 0]
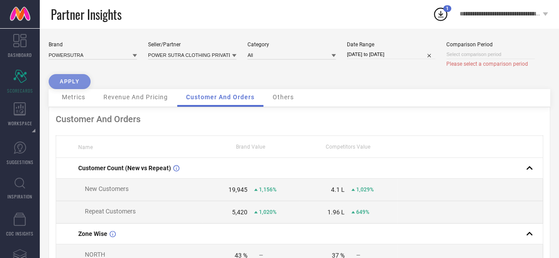
click at [282, 96] on span "Others" at bounding box center [282, 97] width 21 height 7
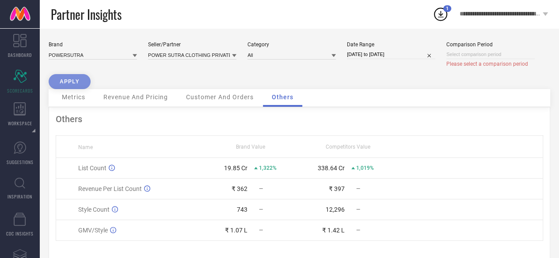
scroll to position [19, 0]
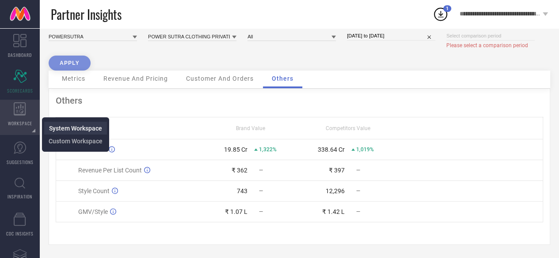
click at [57, 124] on li "System Workspace" at bounding box center [75, 128] width 63 height 13
click at [78, 124] on link "System Workspace" at bounding box center [75, 128] width 53 height 8
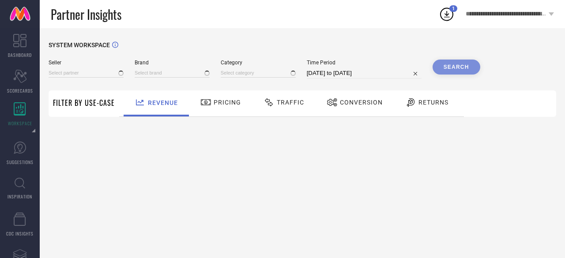
type input "All"
type input "1 STOP FASHION"
type input "All"
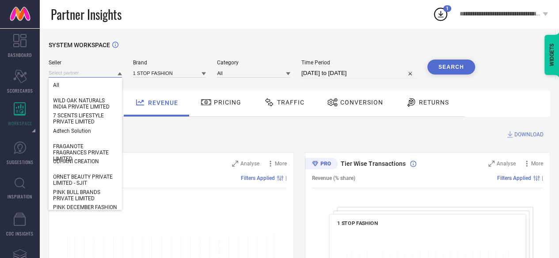
click at [109, 75] on input at bounding box center [85, 72] width 73 height 9
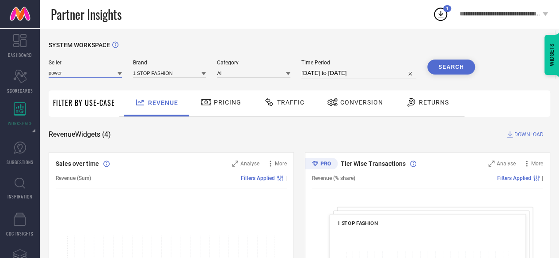
type input "power"
click at [119, 73] on icon at bounding box center [119, 73] width 4 height 3
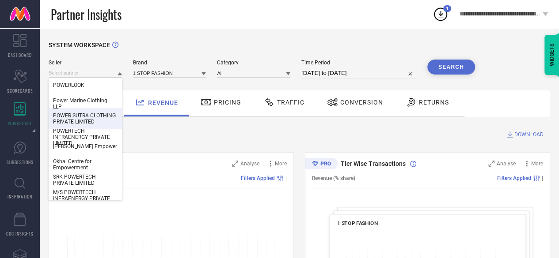
click at [74, 117] on span "POWER SUTRA CLOTHING PRIVATE LIMITED" at bounding box center [85, 119] width 64 height 12
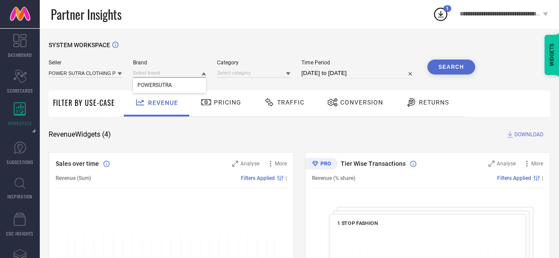
click at [196, 73] on input at bounding box center [169, 72] width 73 height 9
click at [204, 74] on icon at bounding box center [203, 73] width 4 height 3
click at [200, 83] on div "POWERSUTRA" at bounding box center [169, 85] width 73 height 15
click at [246, 73] on input at bounding box center [253, 72] width 73 height 9
click at [246, 76] on input at bounding box center [253, 72] width 73 height 9
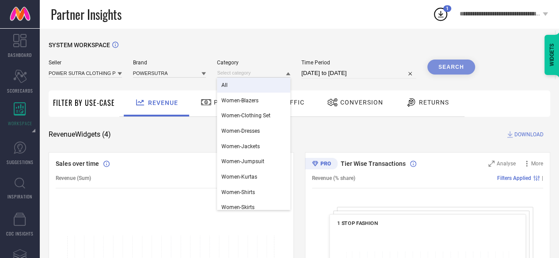
click at [245, 84] on div "All" at bounding box center [253, 85] width 73 height 15
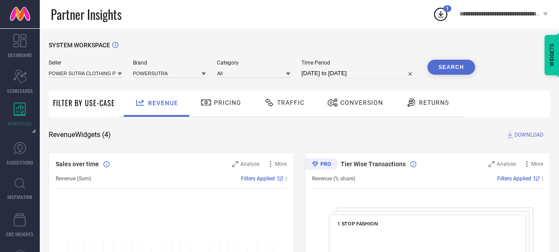
select select "8"
select select "2025"
select select "9"
select select "2025"
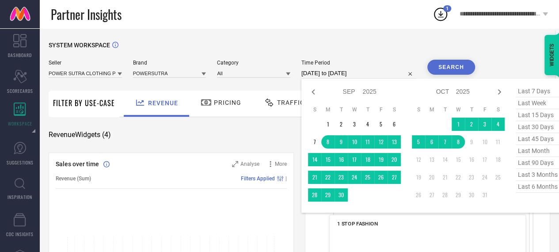
click at [342, 72] on input "[DATE] to [DATE]" at bounding box center [358, 73] width 115 height 11
click at [530, 186] on span "last 6 months" at bounding box center [537, 187] width 44 height 12
type input "[DATE] to [DATE]"
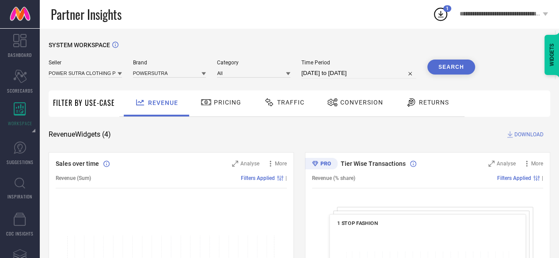
click at [452, 67] on button "Search" at bounding box center [451, 67] width 48 height 15
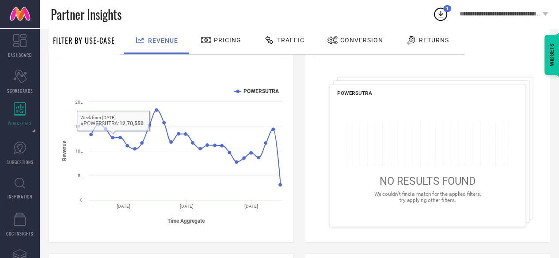
scroll to position [130, 0]
click at [64, 157] on tspan "Revenue" at bounding box center [64, 151] width 6 height 21
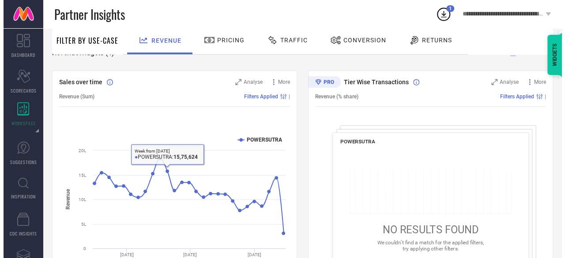
scroll to position [81, 0]
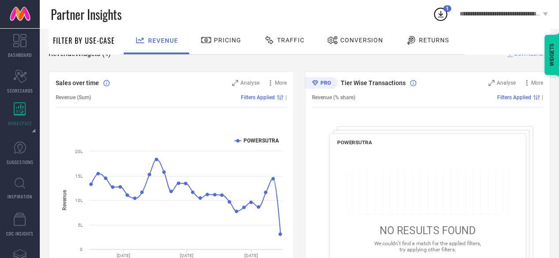
click at [119, 123] on div "Created with Highcharts 9.3.3 Time Aggregate Revenue POWERSUTRA [DATE] [DATE] […" at bounding box center [171, 205] width 231 height 168
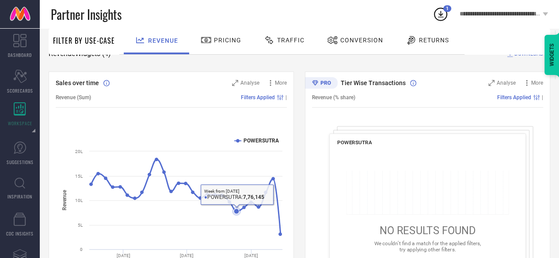
click at [236, 157] on rect at bounding box center [171, 205] width 231 height 150
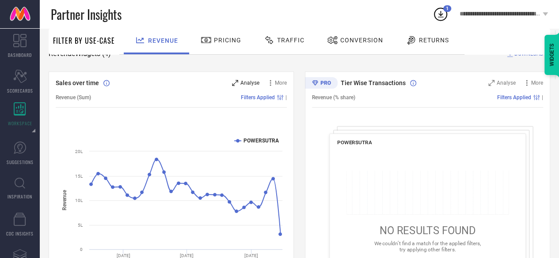
click at [246, 81] on span "Analyse" at bounding box center [249, 83] width 19 height 6
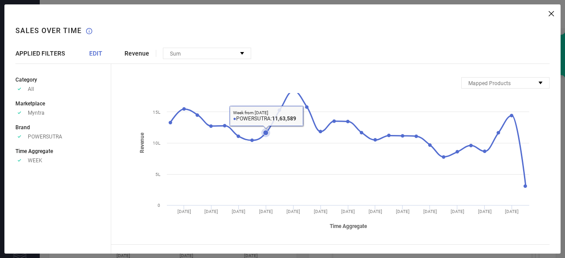
scroll to position [42, 0]
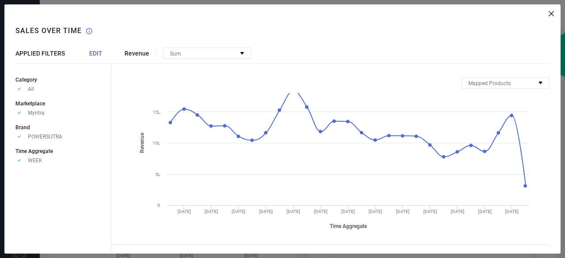
click at [93, 53] on span "EDIT" at bounding box center [95, 53] width 13 height 7
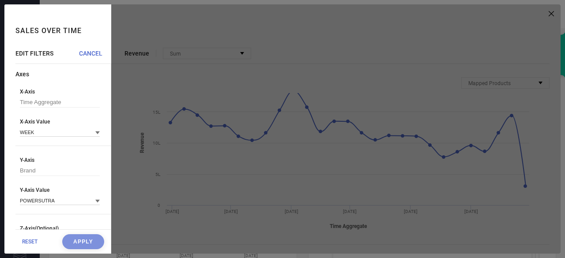
click at [95, 133] on icon at bounding box center [97, 133] width 4 height 3
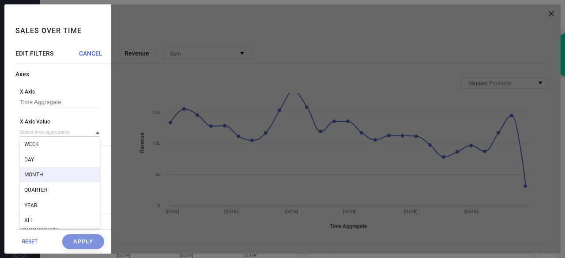
click at [57, 175] on div "MONTH" at bounding box center [60, 174] width 80 height 15
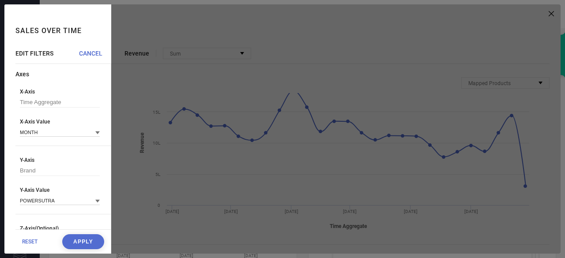
click at [75, 241] on button "Apply" at bounding box center [83, 242] width 42 height 15
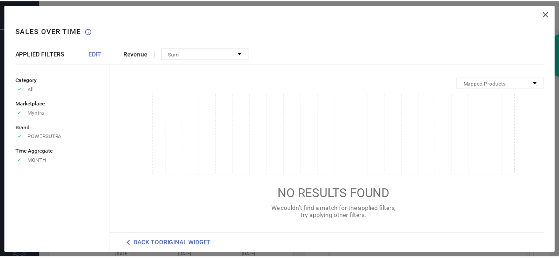
scroll to position [53, 0]
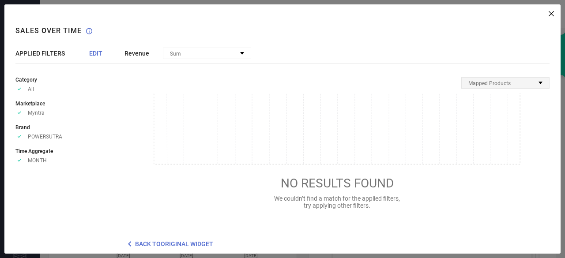
click at [541, 84] on div "Mapped Products" at bounding box center [505, 83] width 87 height 11
click at [528, 92] on div "All Products" at bounding box center [505, 93] width 87 height 11
click at [185, 57] on div "Sum" at bounding box center [206, 53] width 87 height 11
click at [98, 54] on span "EDIT" at bounding box center [95, 53] width 13 height 7
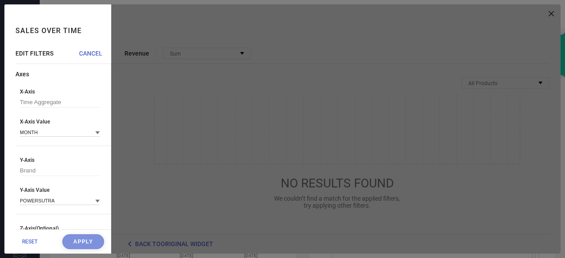
click at [513, 18] on div at bounding box center [336, 129] width 450 height 250
click at [30, 244] on span "RESET" at bounding box center [29, 242] width 15 height 6
click at [92, 50] on span "CANCEL" at bounding box center [90, 53] width 23 height 7
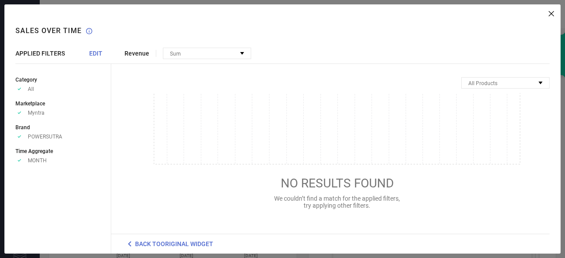
click at [551, 12] on icon at bounding box center [551, 13] width 5 height 5
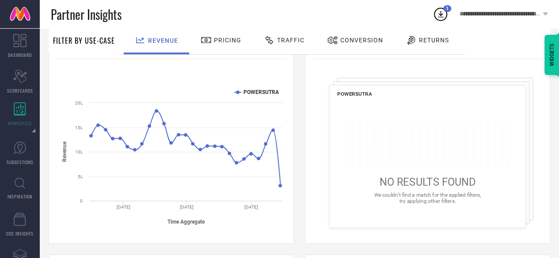
scroll to position [130, 0]
click at [414, 159] on icon at bounding box center [427, 144] width 163 height 44
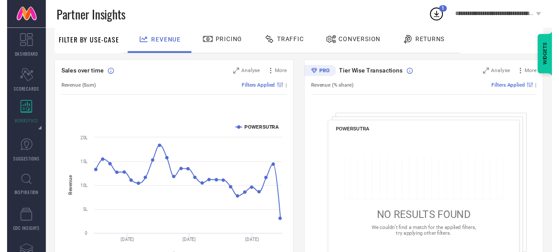
scroll to position [0, 0]
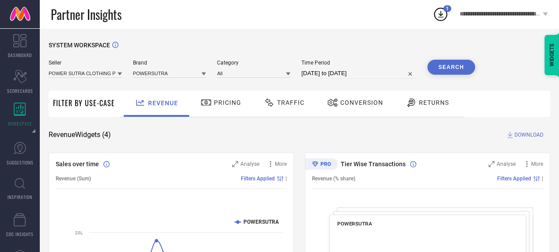
select select "3"
select select "2025"
select select "4"
select select "2025"
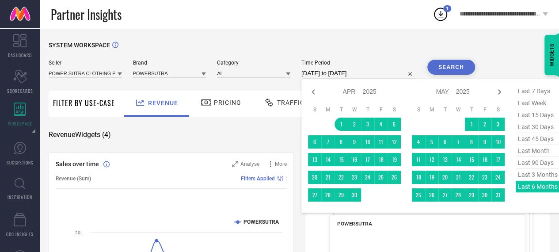
click at [321, 71] on input "[DATE] to [DATE]" at bounding box center [358, 73] width 115 height 11
click at [313, 92] on icon at bounding box center [313, 92] width 11 height 11
select select "2"
select select "2025"
select select "3"
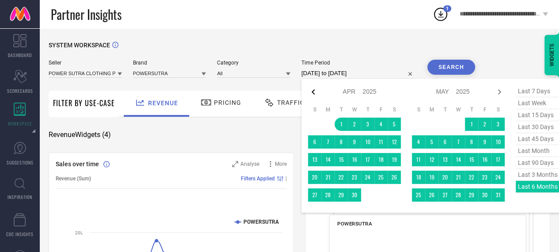
select select "2025"
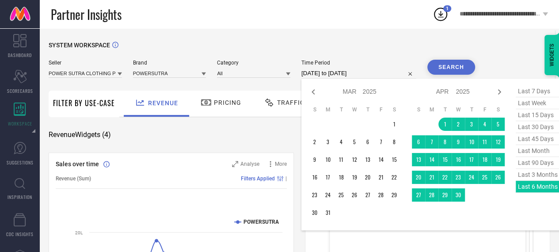
click at [313, 92] on icon at bounding box center [313, 92] width 11 height 11
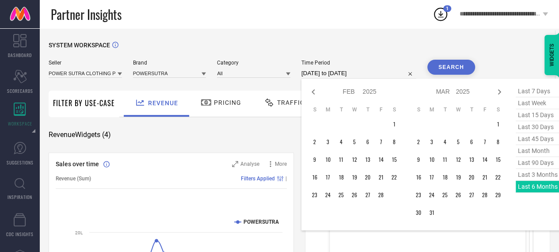
click at [313, 92] on icon at bounding box center [313, 92] width 11 height 11
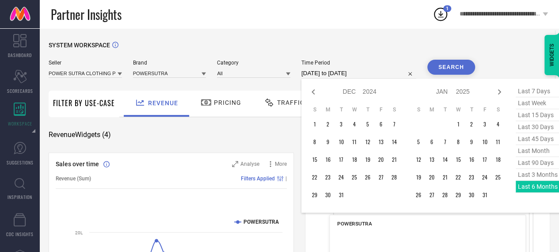
click at [313, 92] on icon at bounding box center [313, 92] width 11 height 11
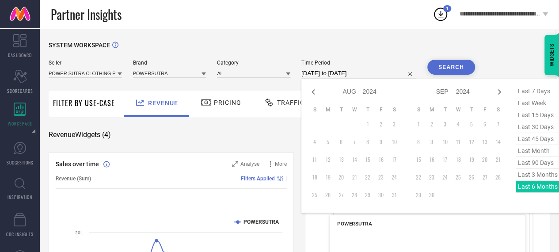
click at [313, 92] on icon at bounding box center [313, 92] width 11 height 11
click at [499, 91] on icon at bounding box center [498, 91] width 3 height 5
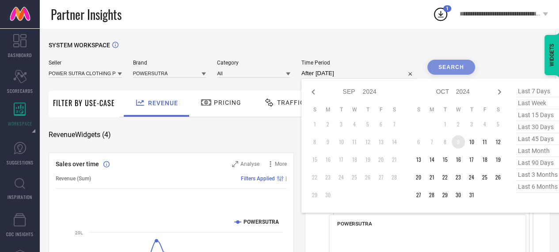
click at [457, 147] on td "9" at bounding box center [457, 141] width 13 height 13
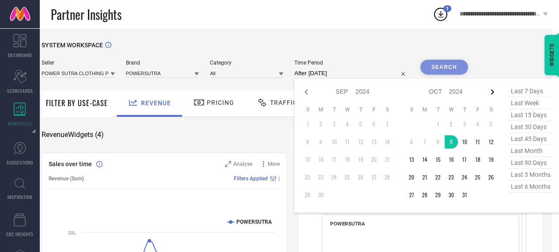
click at [493, 94] on icon at bounding box center [492, 92] width 11 height 11
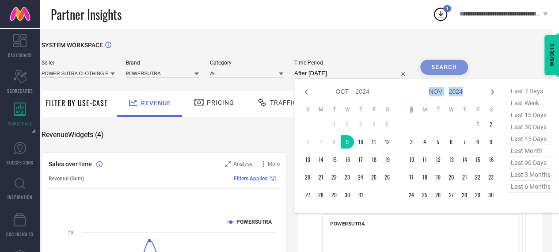
click at [493, 94] on icon at bounding box center [492, 92] width 11 height 11
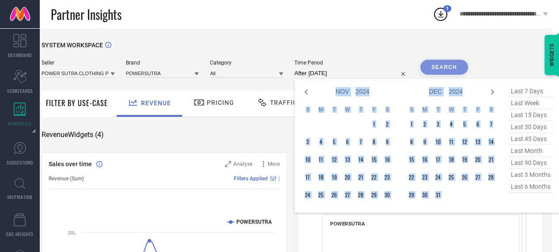
click at [493, 94] on icon at bounding box center [492, 92] width 11 height 11
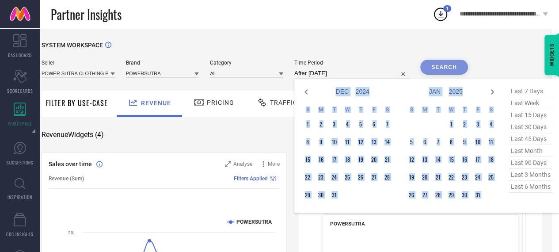
click at [493, 94] on icon at bounding box center [492, 92] width 11 height 11
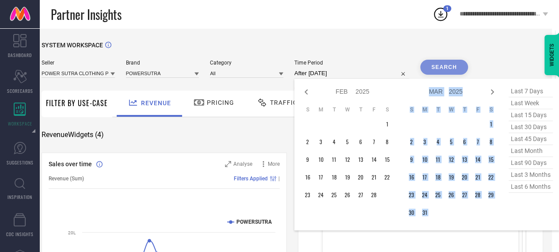
click at [493, 94] on icon at bounding box center [492, 92] width 11 height 11
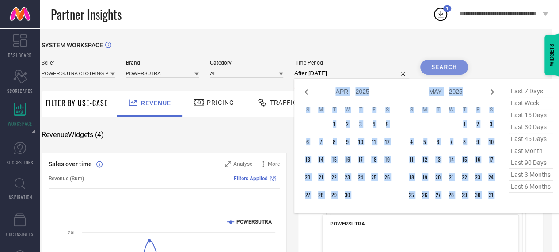
click at [493, 94] on icon at bounding box center [492, 92] width 11 height 11
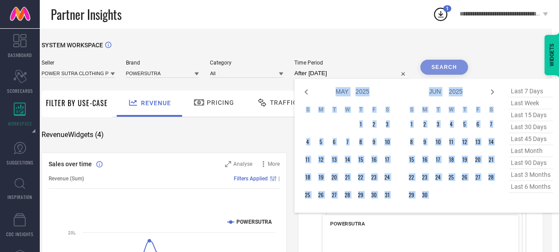
click at [493, 94] on icon at bounding box center [492, 92] width 11 height 11
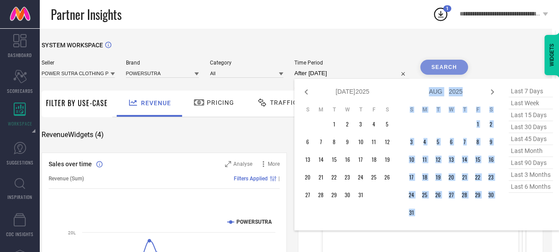
click at [493, 94] on icon at bounding box center [492, 92] width 11 height 11
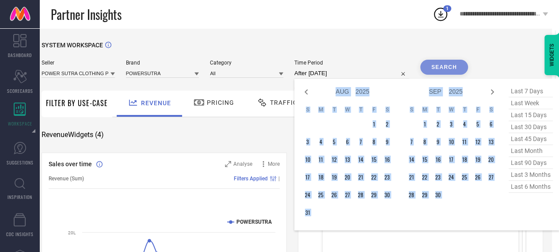
click at [493, 94] on icon at bounding box center [492, 92] width 11 height 11
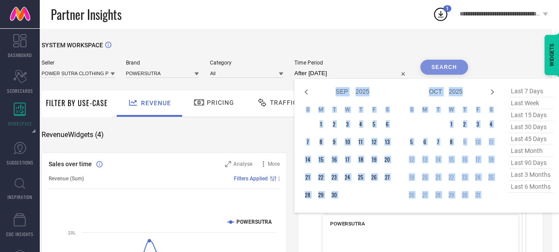
click at [493, 94] on icon at bounding box center [492, 92] width 11 height 11
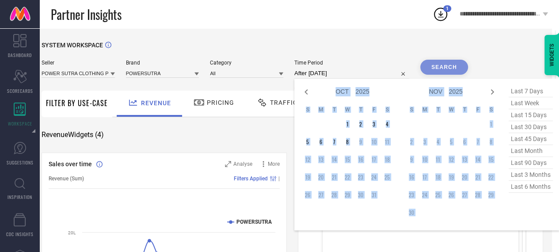
click at [493, 94] on icon at bounding box center [492, 92] width 11 height 11
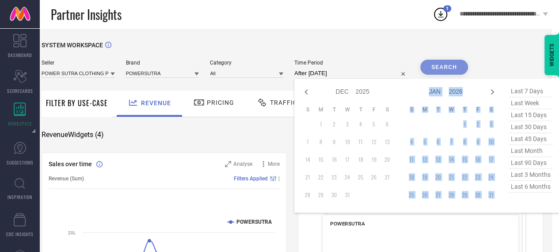
click at [493, 94] on icon at bounding box center [492, 92] width 11 height 11
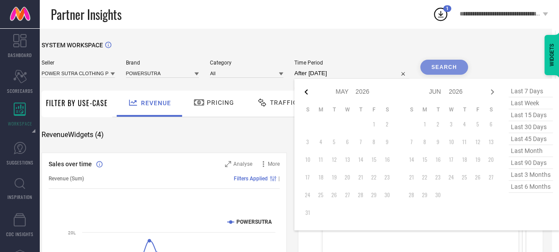
click at [306, 93] on icon at bounding box center [305, 91] width 3 height 5
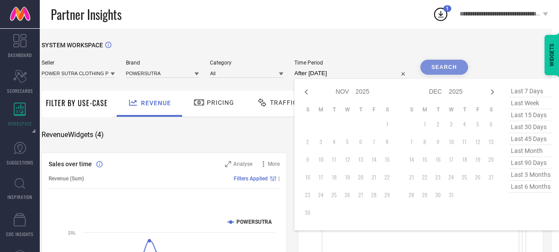
click at [306, 93] on icon at bounding box center [305, 91] width 3 height 5
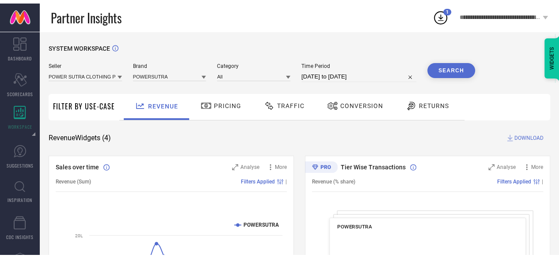
scroll to position [0, 0]
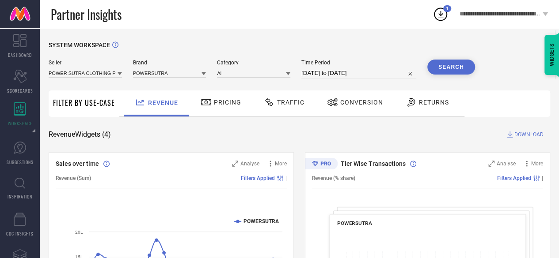
click at [447, 69] on button "Search" at bounding box center [451, 67] width 48 height 15
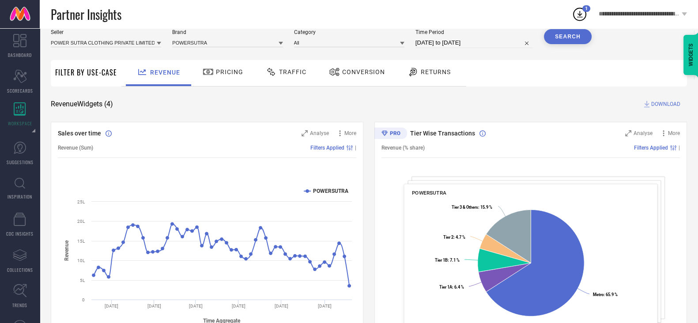
scroll to position [31, 0]
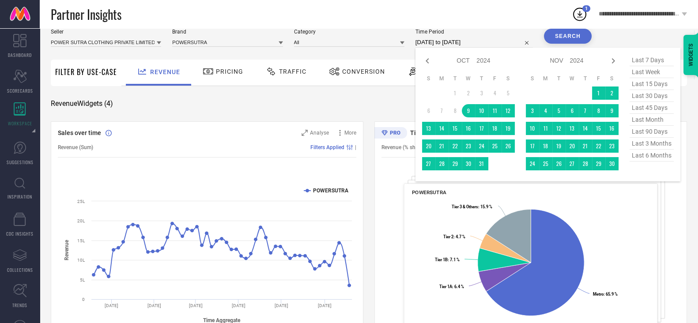
click at [497, 43] on input "[DATE] to [DATE]" at bounding box center [474, 42] width 117 height 11
click at [558, 62] on icon at bounding box center [613, 60] width 3 height 5
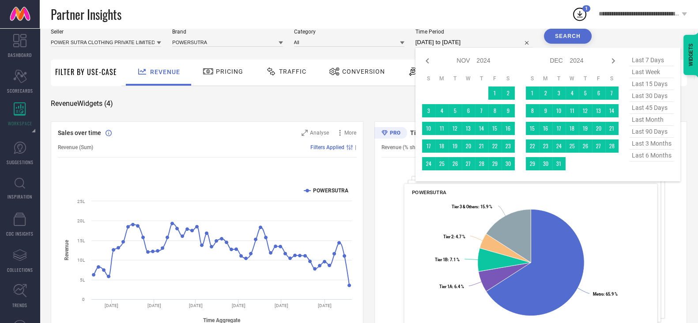
click at [558, 62] on icon at bounding box center [613, 60] width 3 height 5
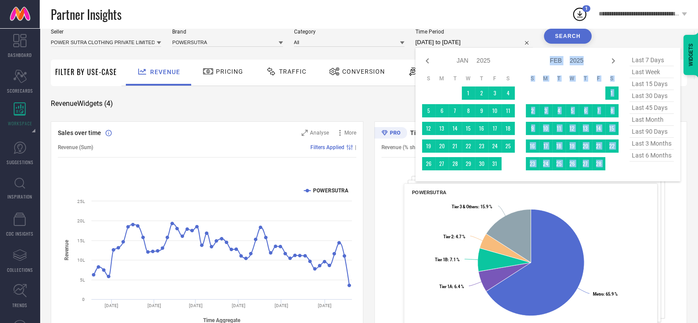
click at [558, 62] on icon at bounding box center [613, 60] width 3 height 5
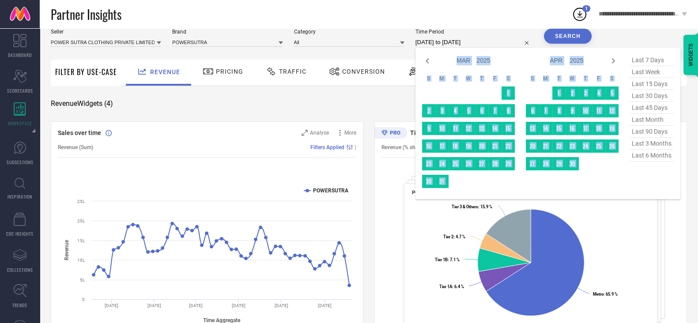
click at [558, 62] on icon at bounding box center [613, 60] width 3 height 5
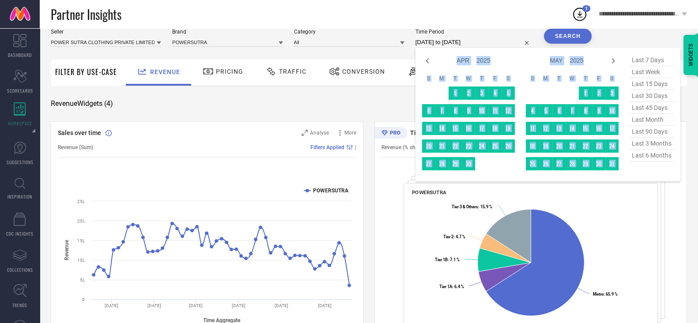
click at [558, 62] on icon at bounding box center [613, 60] width 3 height 5
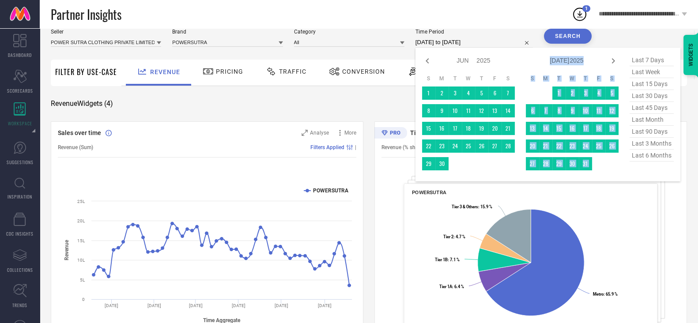
click at [558, 62] on icon at bounding box center [613, 60] width 3 height 5
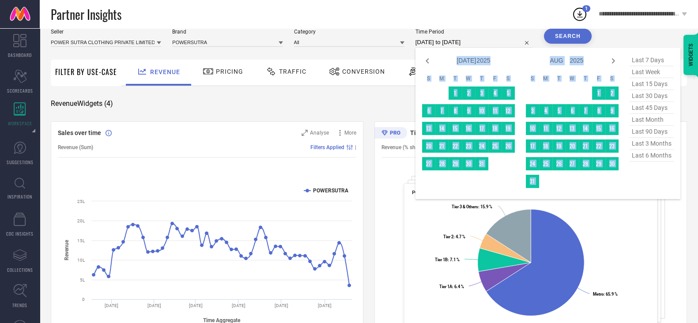
click at [558, 62] on icon at bounding box center [613, 60] width 3 height 5
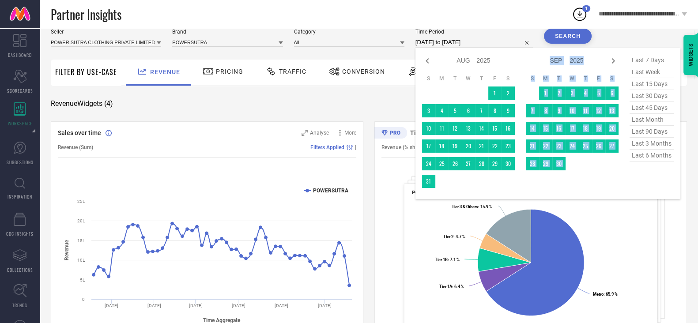
click at [558, 62] on icon at bounding box center [613, 60] width 3 height 5
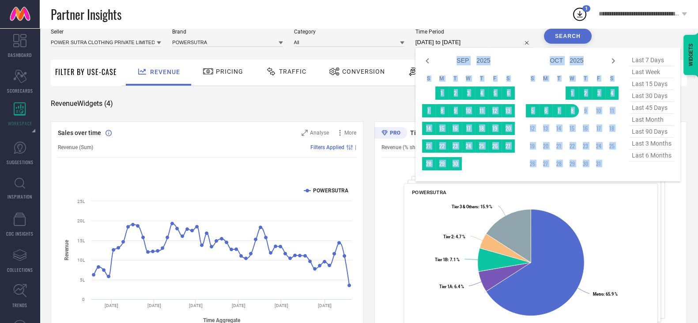
click at [480, 170] on td at bounding box center [481, 163] width 13 height 13
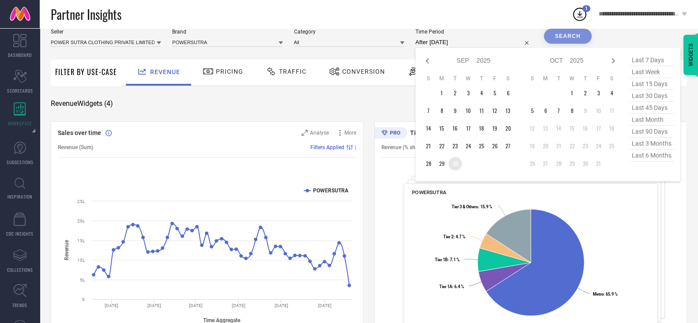
click at [459, 164] on td "30" at bounding box center [455, 163] width 13 height 13
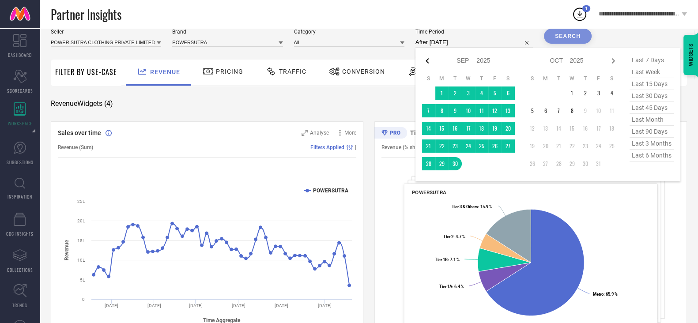
click at [433, 58] on icon at bounding box center [427, 61] width 11 height 11
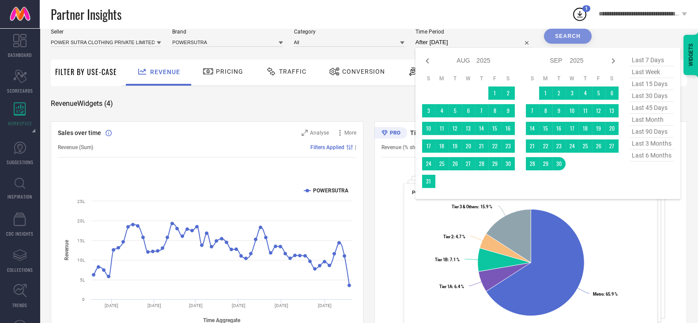
click at [433, 58] on icon at bounding box center [427, 61] width 11 height 11
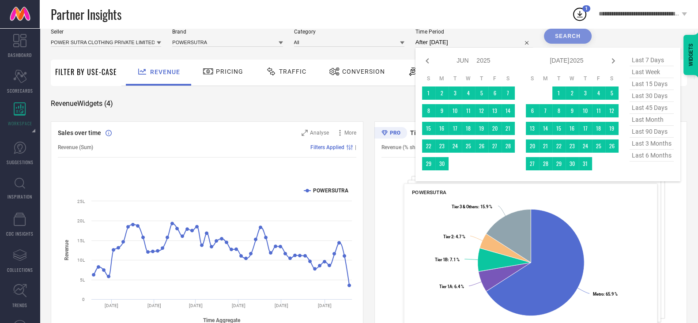
click at [433, 58] on icon at bounding box center [427, 61] width 11 height 11
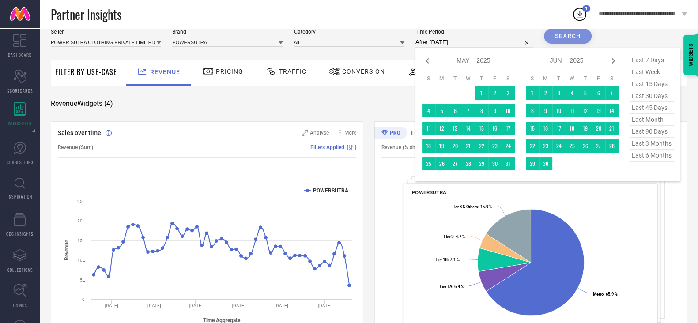
click at [433, 58] on icon at bounding box center [427, 61] width 11 height 11
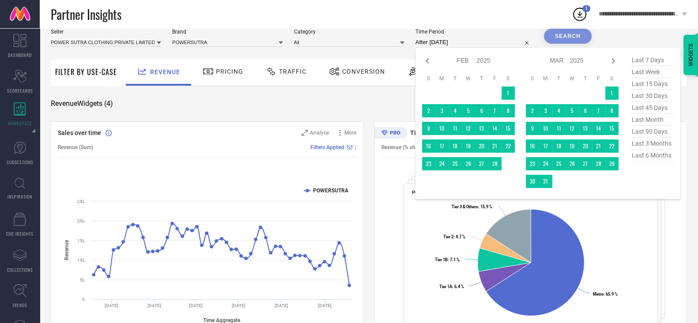
click at [433, 58] on icon at bounding box center [427, 61] width 11 height 11
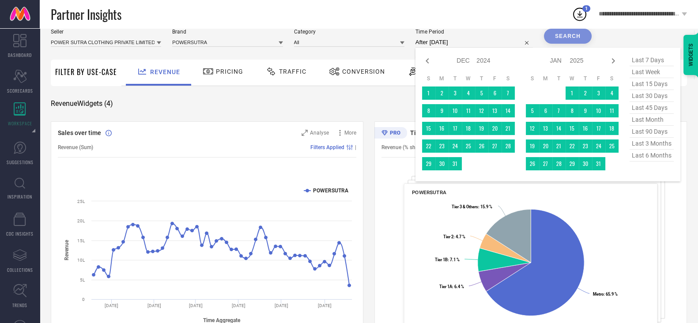
click at [433, 58] on icon at bounding box center [427, 61] width 11 height 11
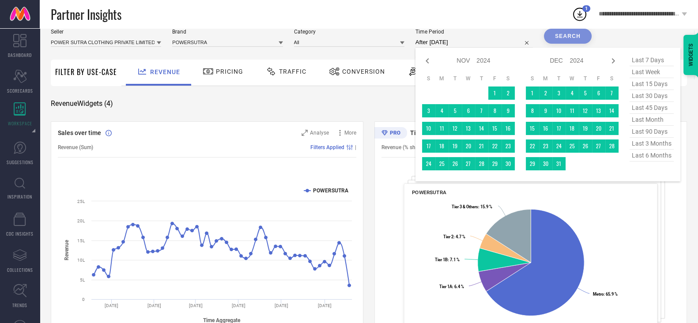
click at [433, 58] on icon at bounding box center [427, 61] width 11 height 11
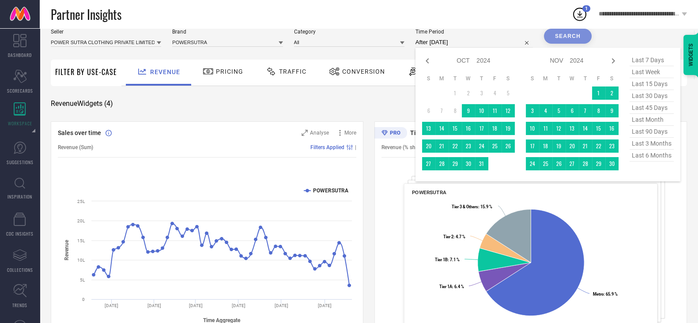
click at [433, 58] on icon at bounding box center [427, 61] width 11 height 11
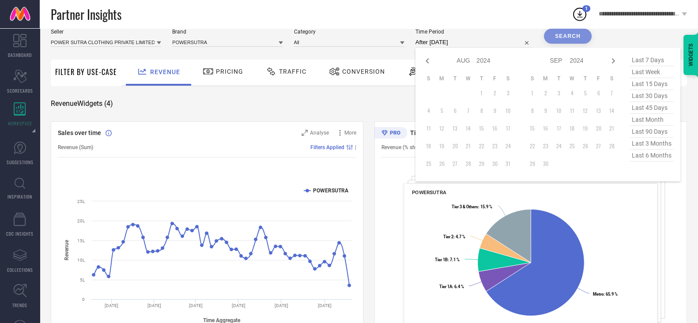
click at [433, 58] on icon at bounding box center [427, 61] width 11 height 11
click at [558, 60] on icon at bounding box center [613, 61] width 11 height 11
